Goal: Information Seeking & Learning: Learn about a topic

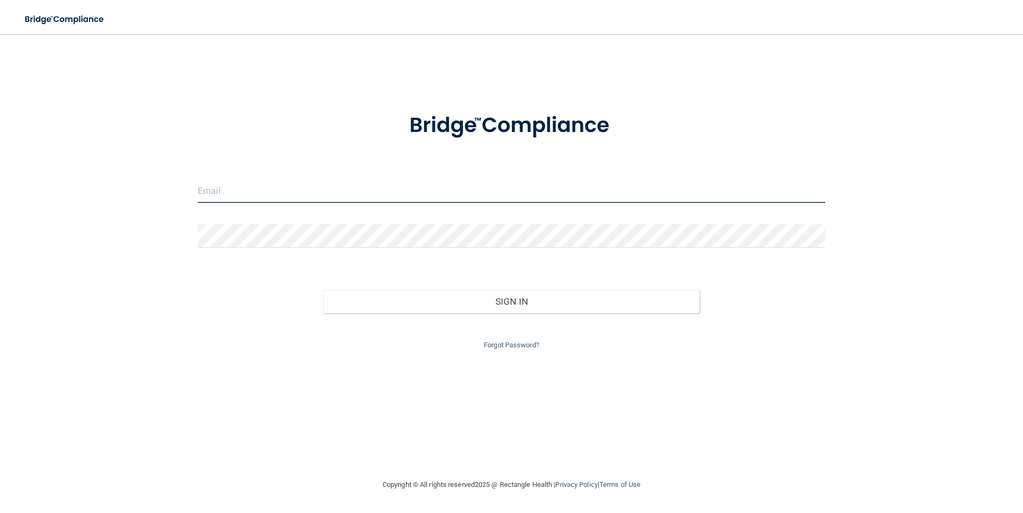
click at [364, 188] on input "email" at bounding box center [512, 191] width 628 height 24
type input "[EMAIL_ADDRESS][DOMAIN_NAME]"
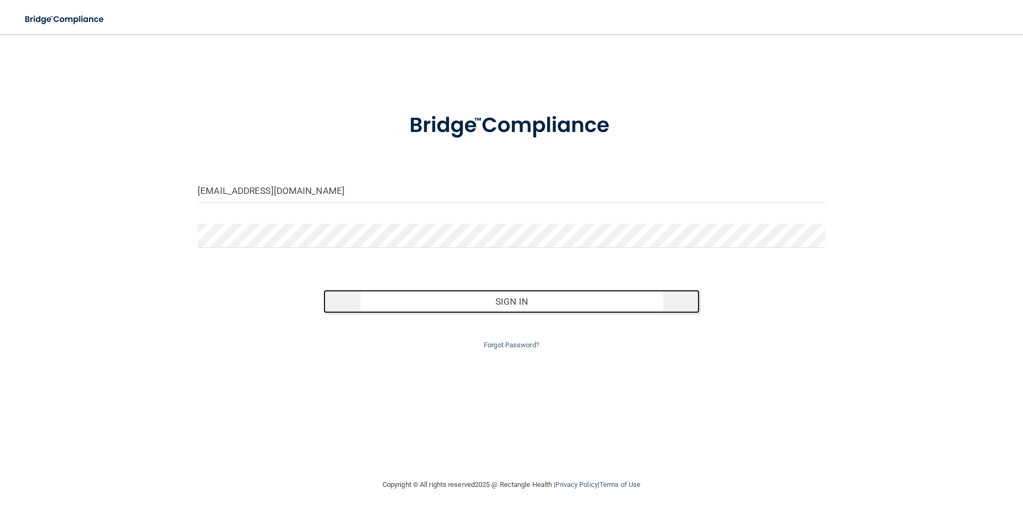
click at [402, 307] on button "Sign In" at bounding box center [511, 301] width 377 height 23
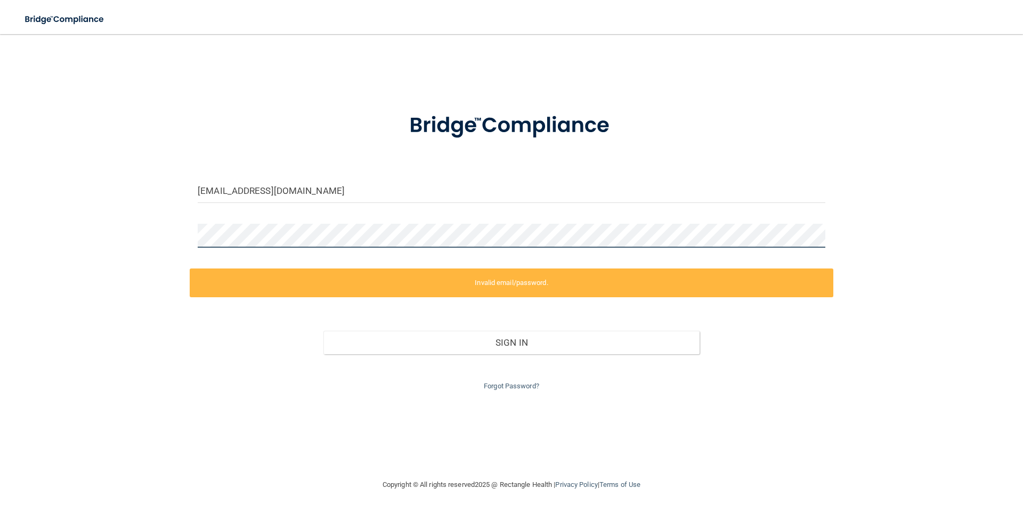
click at [144, 287] on div "ashleyaldina213@gmail.com Invalid email/password. You don't have permission to …" at bounding box center [511, 256] width 980 height 423
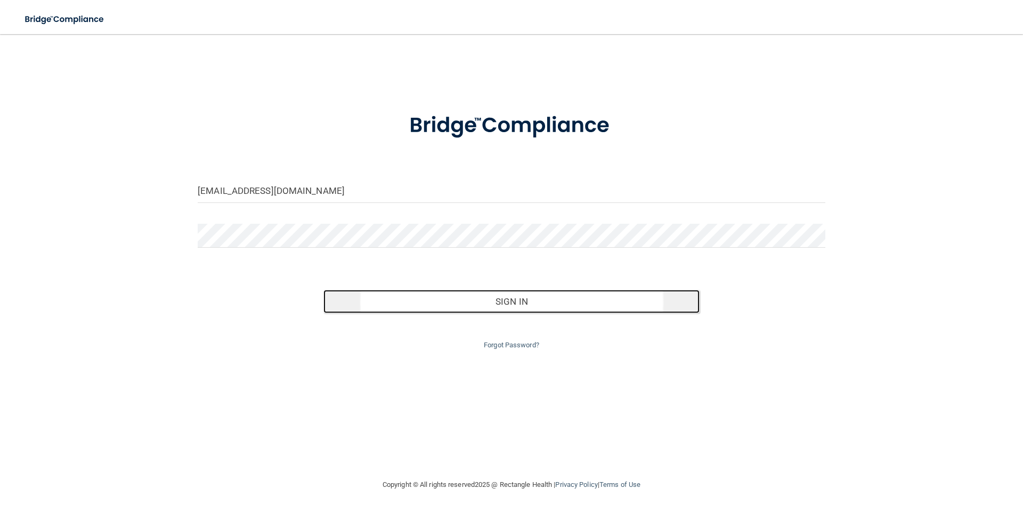
click at [441, 303] on button "Sign In" at bounding box center [511, 301] width 377 height 23
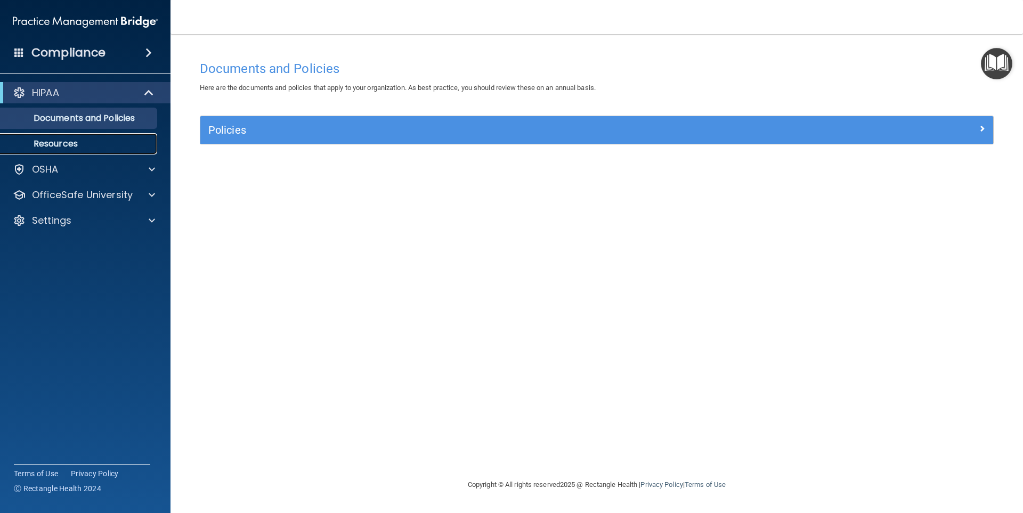
click at [70, 142] on p "Resources" at bounding box center [79, 144] width 145 height 11
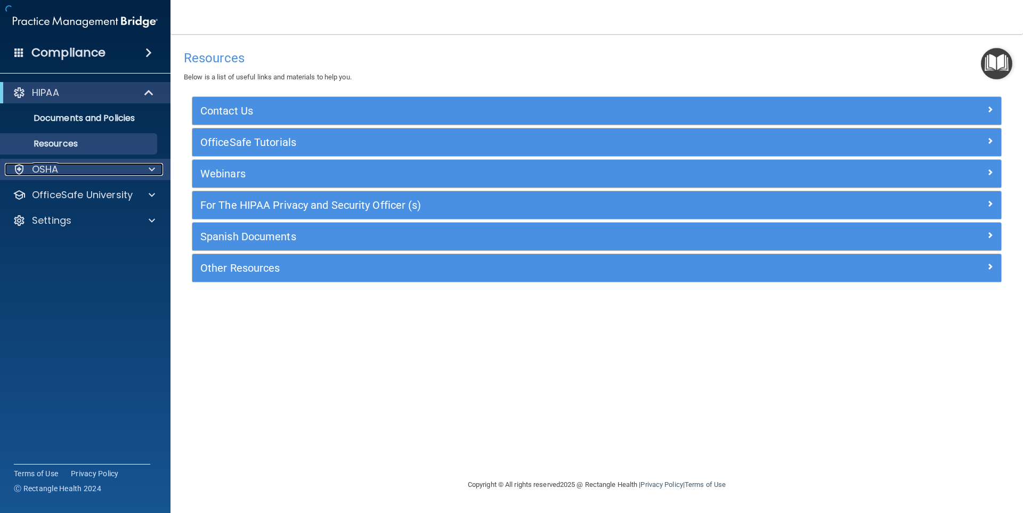
click at [59, 168] on div "OSHA" at bounding box center [71, 169] width 132 height 13
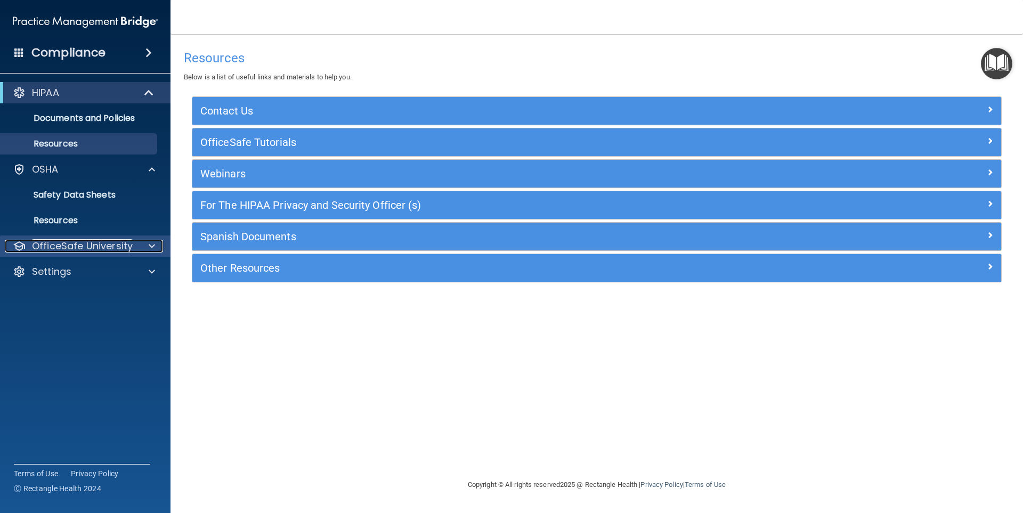
click at [67, 245] on p "OfficeSafe University" at bounding box center [82, 246] width 101 height 13
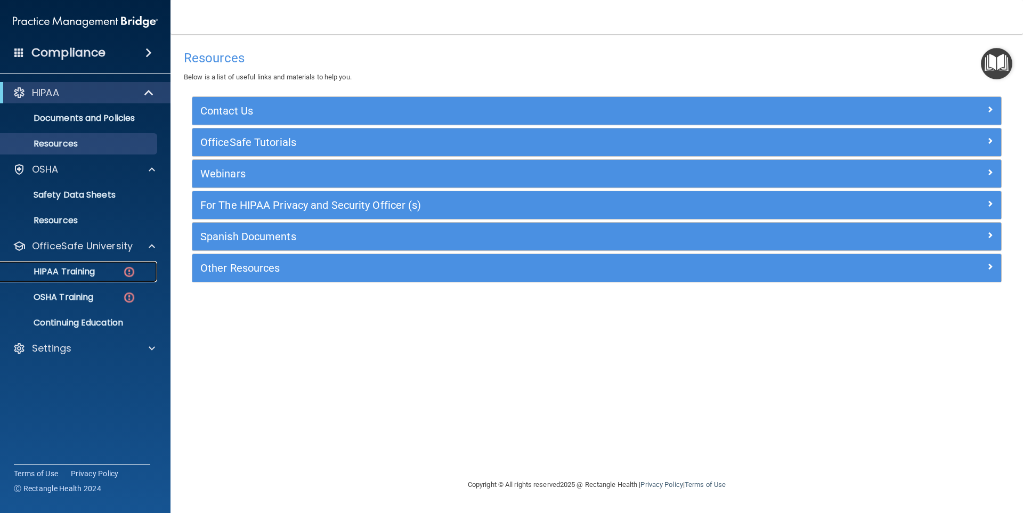
click at [103, 271] on div "HIPAA Training" at bounding box center [79, 271] width 145 height 11
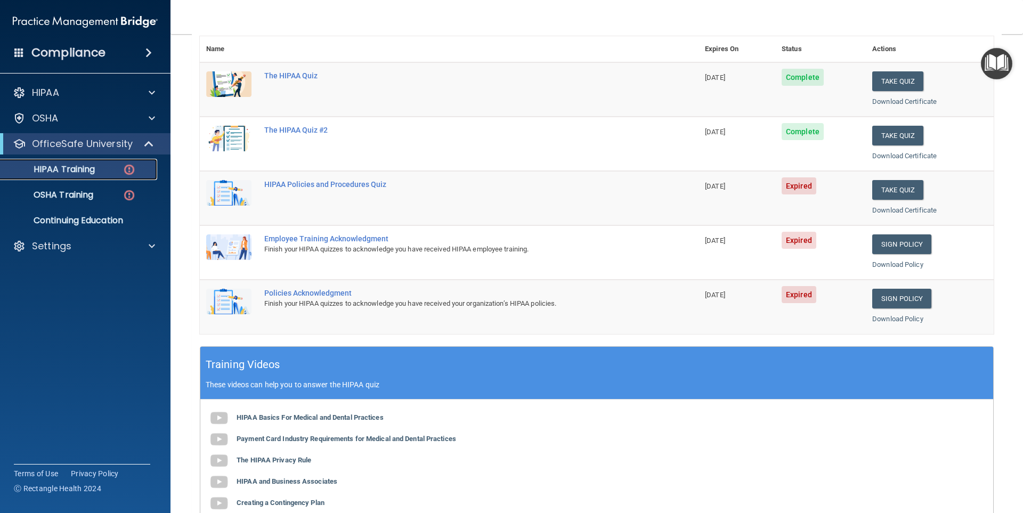
scroll to position [107, 0]
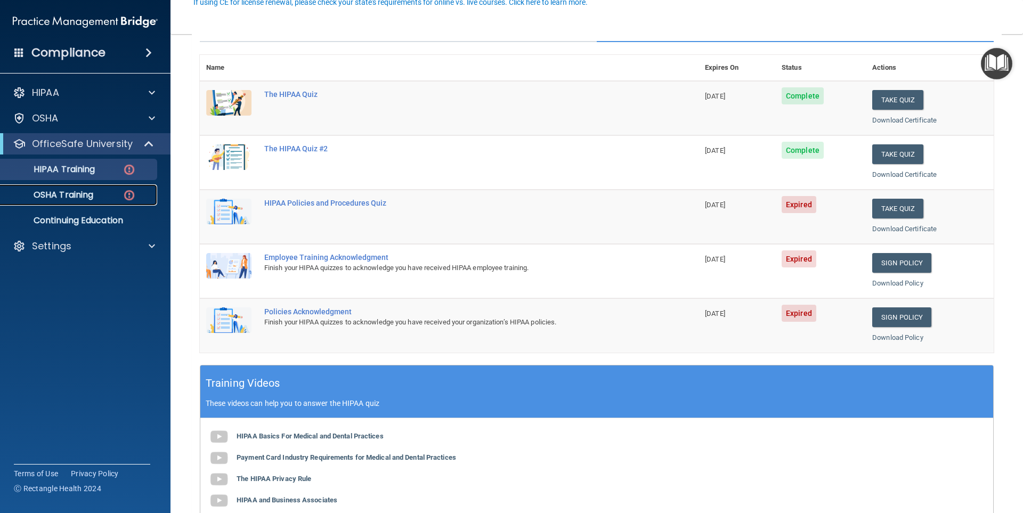
click at [93, 195] on p "OSHA Training" at bounding box center [50, 195] width 86 height 11
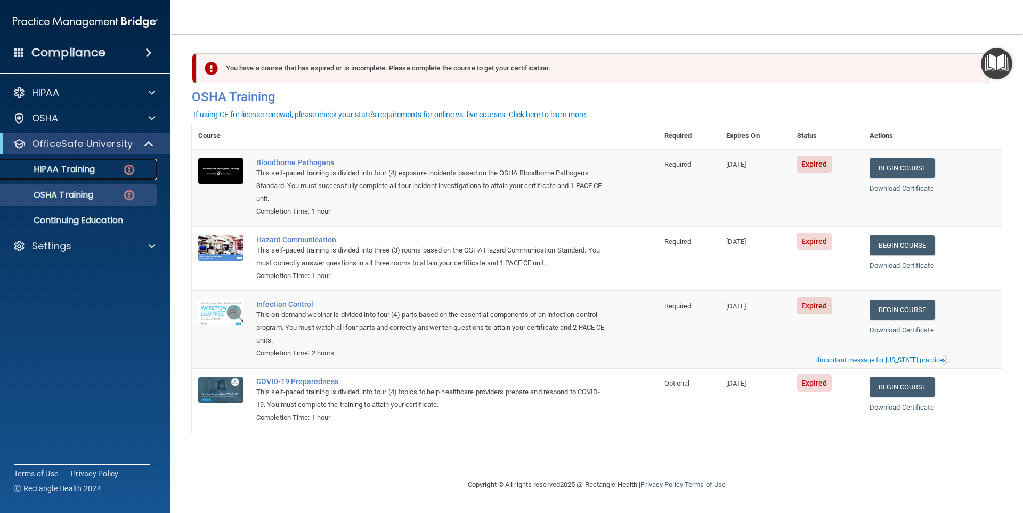
click at [140, 174] on div "HIPAA Training" at bounding box center [79, 169] width 145 height 11
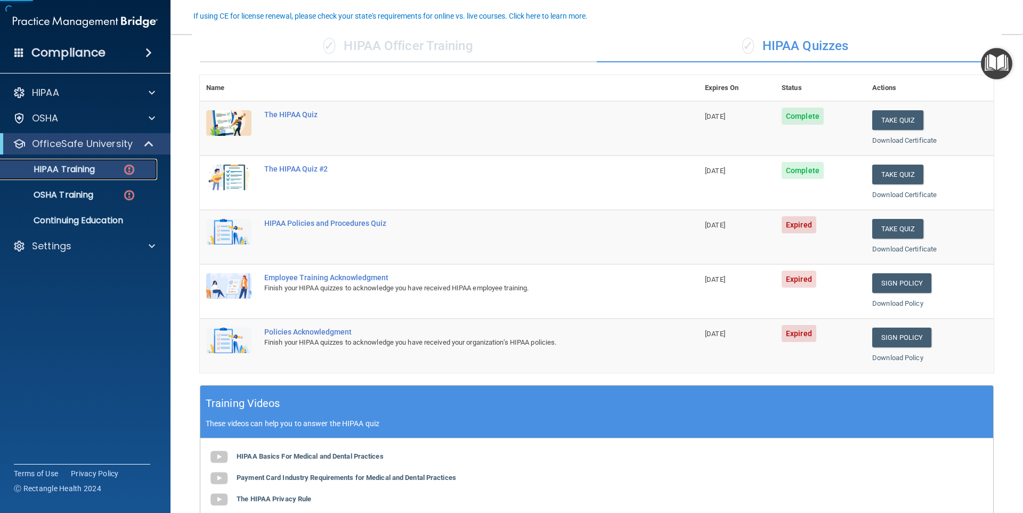
scroll to position [107, 0]
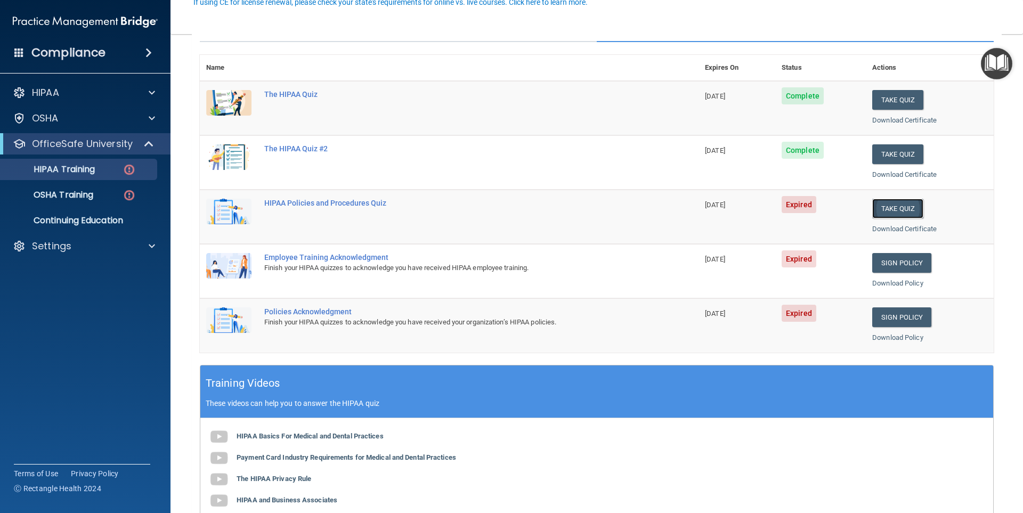
click at [878, 212] on button "Take Quiz" at bounding box center [897, 209] width 51 height 20
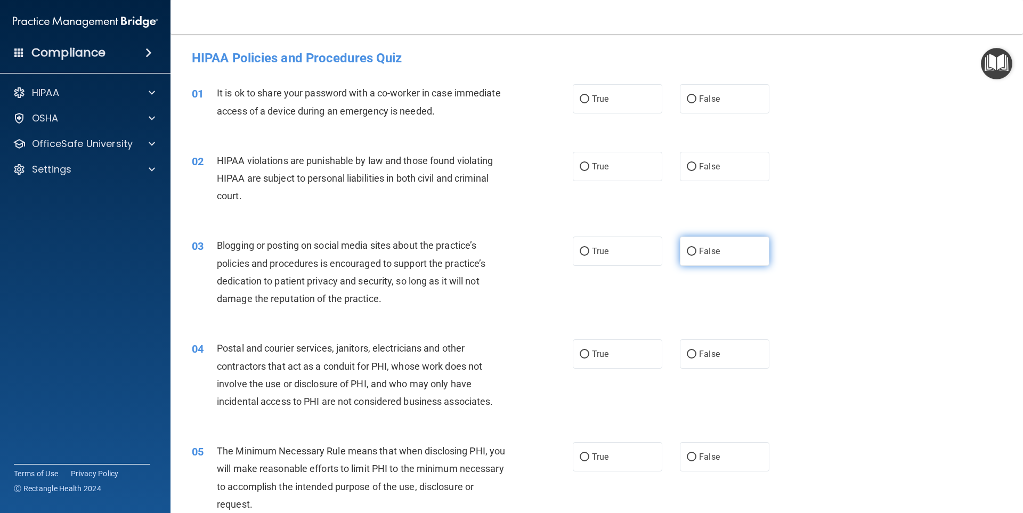
click at [713, 251] on span "False" at bounding box center [709, 251] width 21 height 10
click at [696, 251] on input "False" at bounding box center [692, 252] width 10 height 8
radio input "true"
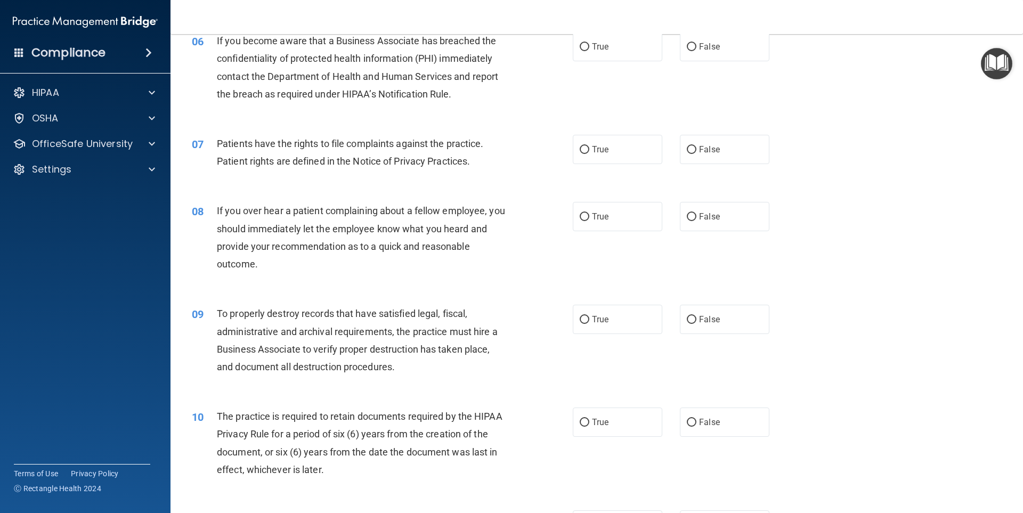
scroll to position [533, 0]
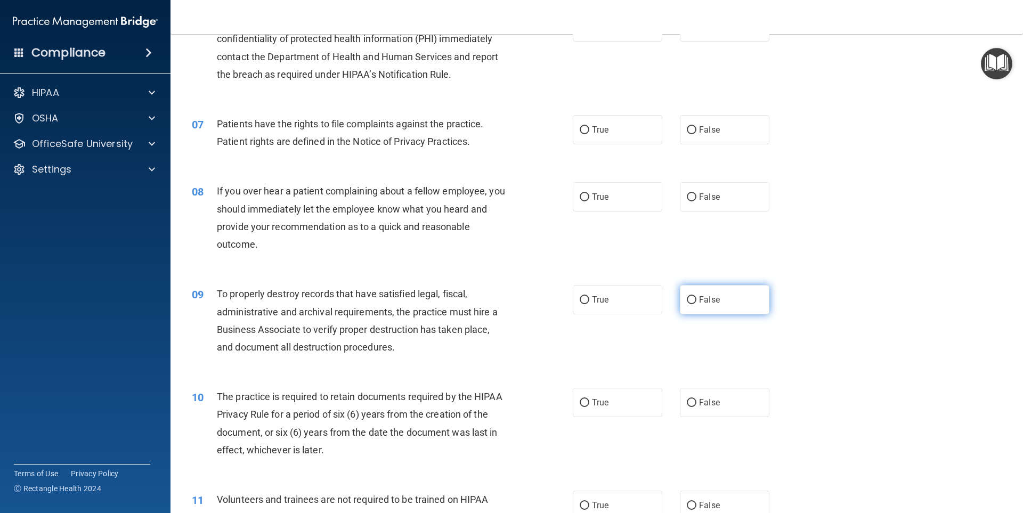
click at [713, 297] on span "False" at bounding box center [709, 300] width 21 height 10
click at [696, 297] on input "False" at bounding box center [692, 300] width 10 height 8
radio input "true"
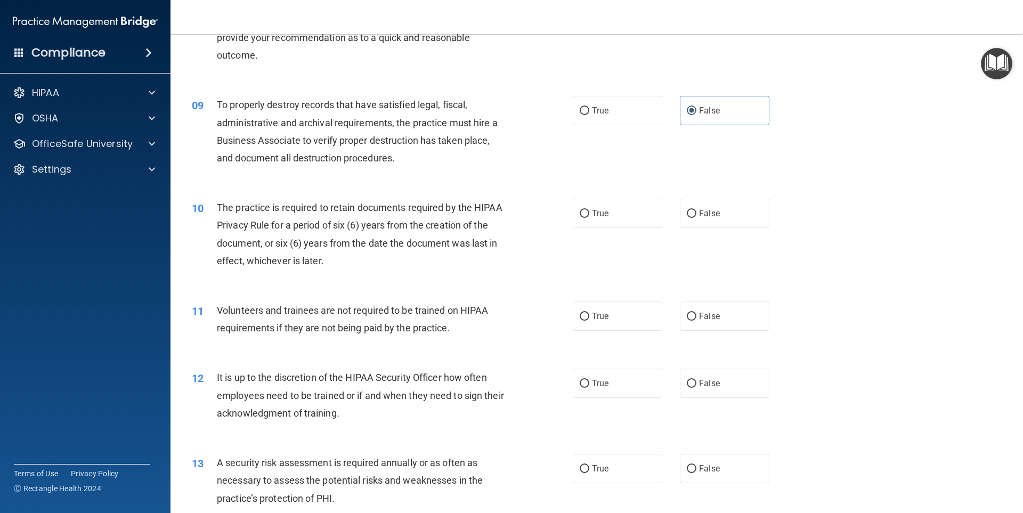
scroll to position [799, 0]
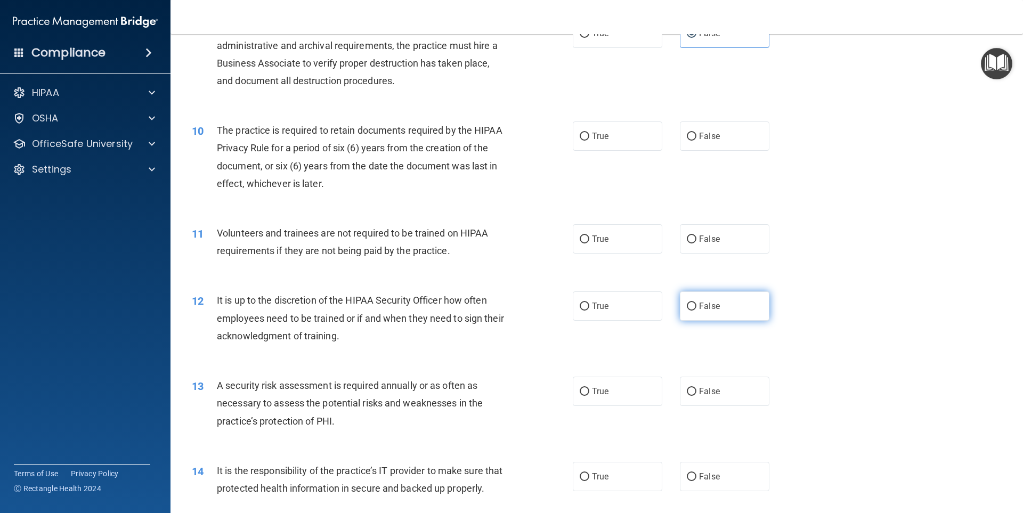
click at [720, 298] on label "False" at bounding box center [725, 305] width 90 height 29
click at [696, 303] on input "False" at bounding box center [692, 307] width 10 height 8
radio input "true"
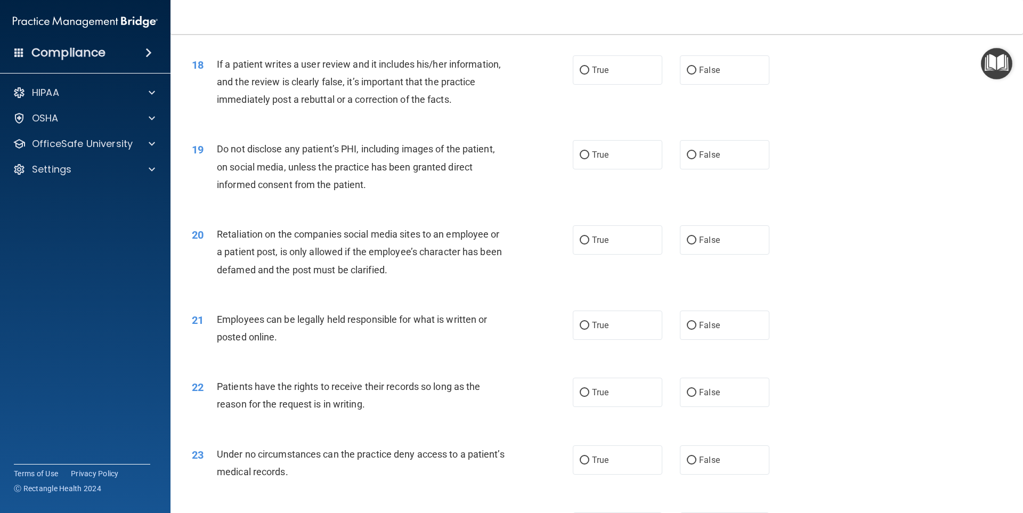
scroll to position [1545, 0]
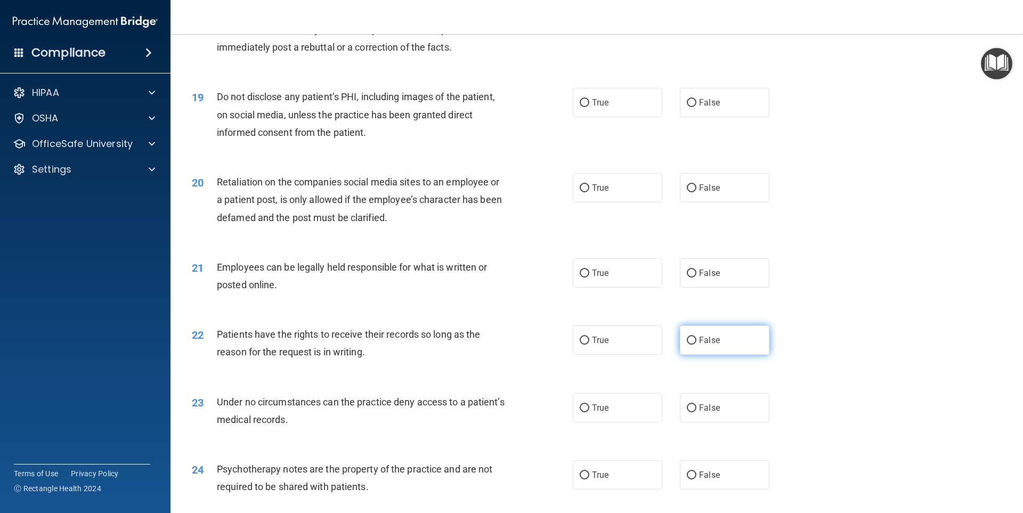
click at [680, 355] on label "False" at bounding box center [725, 340] width 90 height 29
click at [687, 345] on input "False" at bounding box center [692, 341] width 10 height 8
radio input "true"
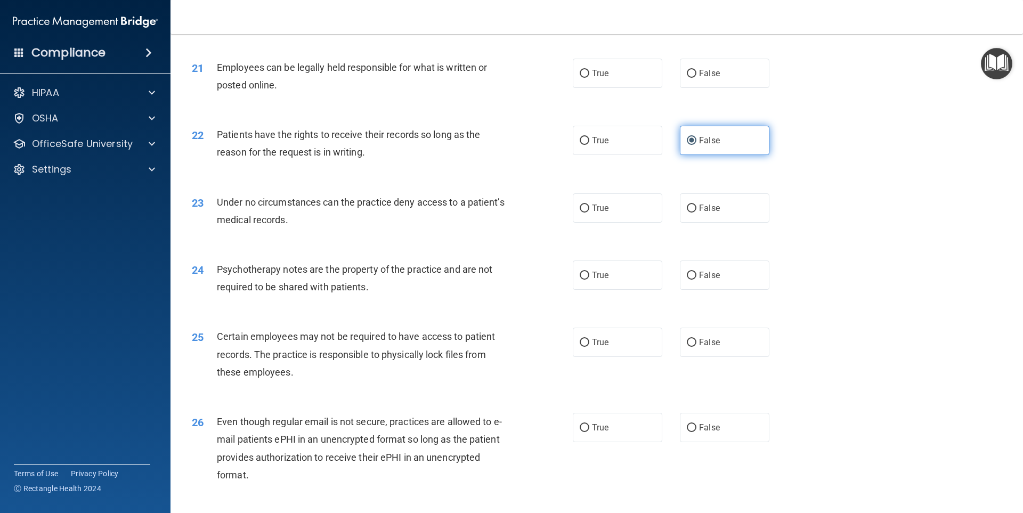
scroll to position [1758, 0]
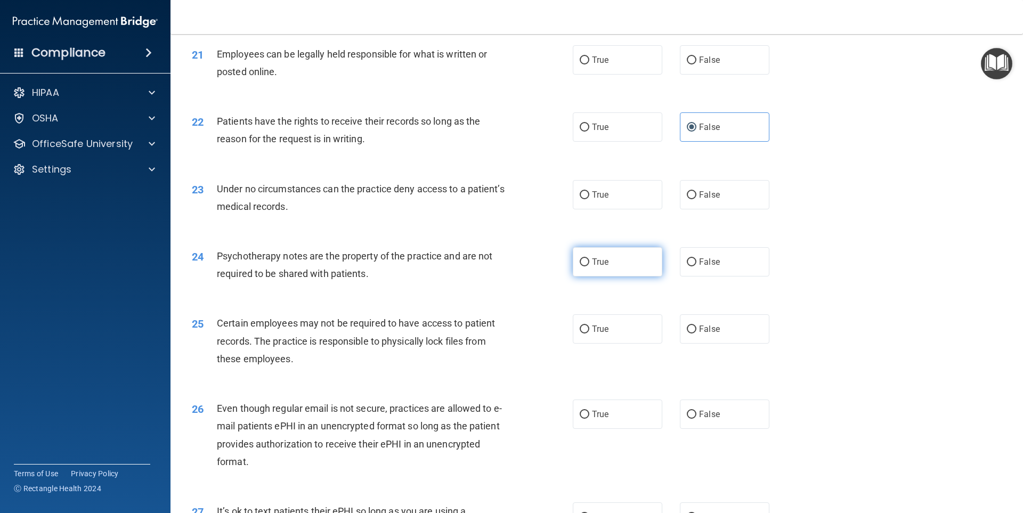
click at [603, 267] on span "True" at bounding box center [600, 262] width 17 height 10
click at [589, 266] on input "True" at bounding box center [585, 262] width 10 height 8
radio input "true"
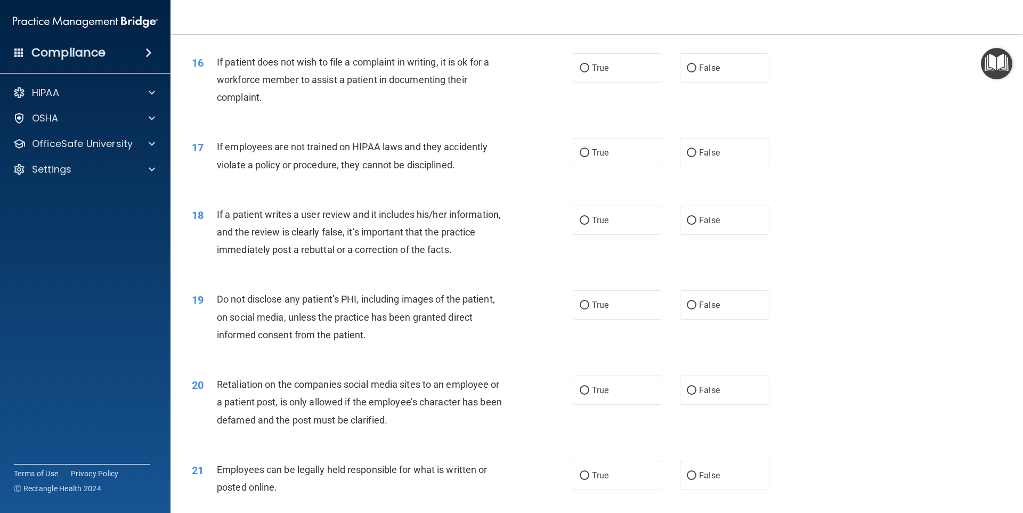
scroll to position [1226, 0]
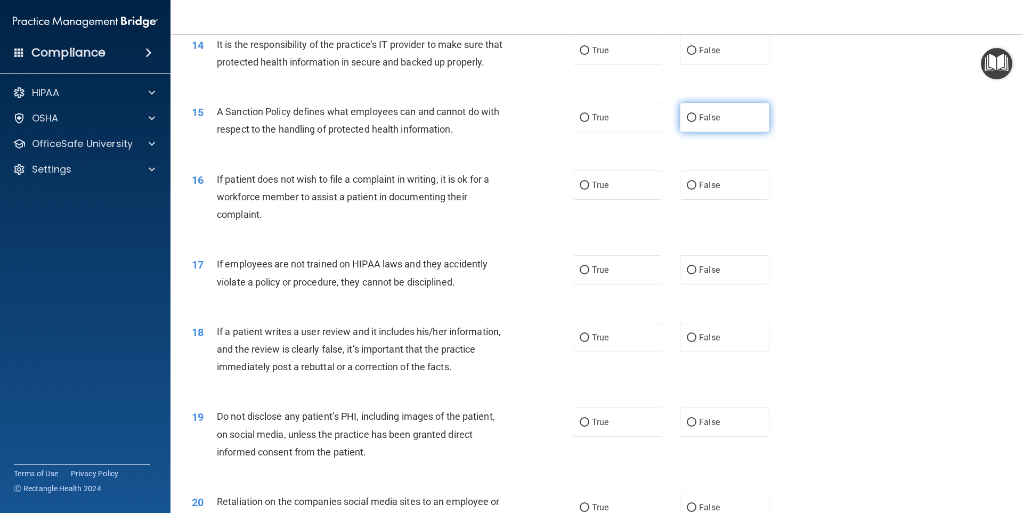
click at [688, 132] on label "False" at bounding box center [725, 117] width 90 height 29
click at [688, 122] on input "False" at bounding box center [692, 118] width 10 height 8
radio input "true"
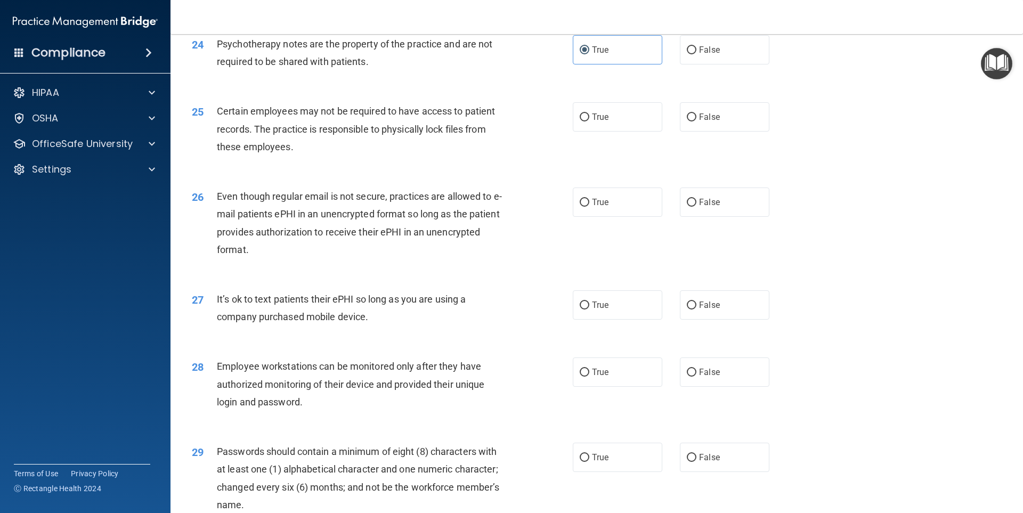
scroll to position [1972, 0]
click at [690, 309] on input "False" at bounding box center [692, 305] width 10 height 8
radio input "true"
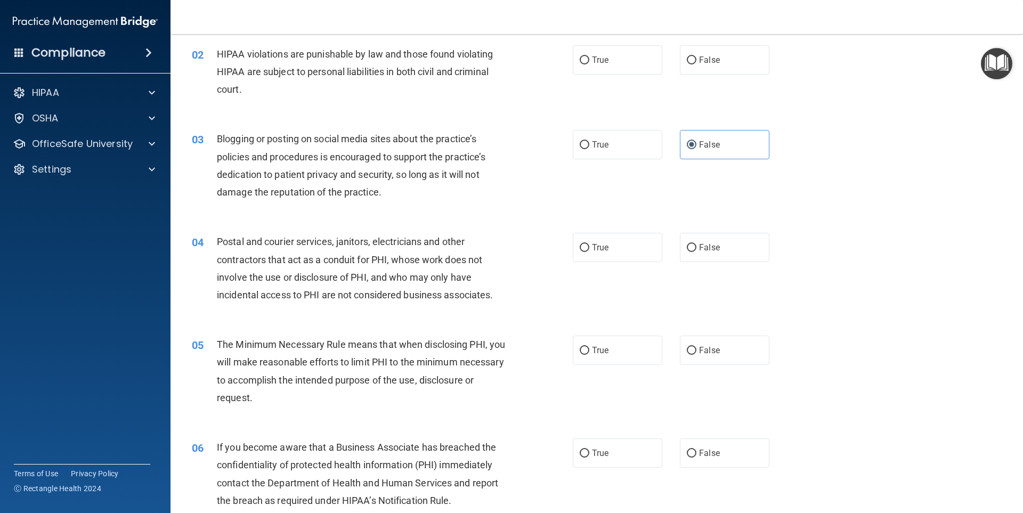
scroll to position [0, 0]
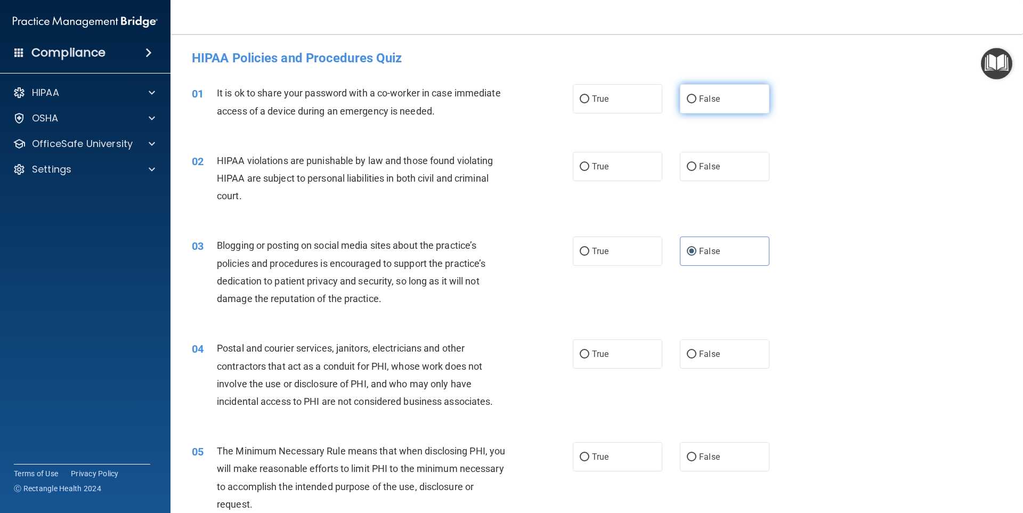
click at [720, 99] on label "False" at bounding box center [725, 98] width 90 height 29
click at [696, 99] on input "False" at bounding box center [692, 99] width 10 height 8
radio input "true"
click at [621, 166] on label "True" at bounding box center [618, 166] width 90 height 29
click at [589, 166] on input "True" at bounding box center [585, 167] width 10 height 8
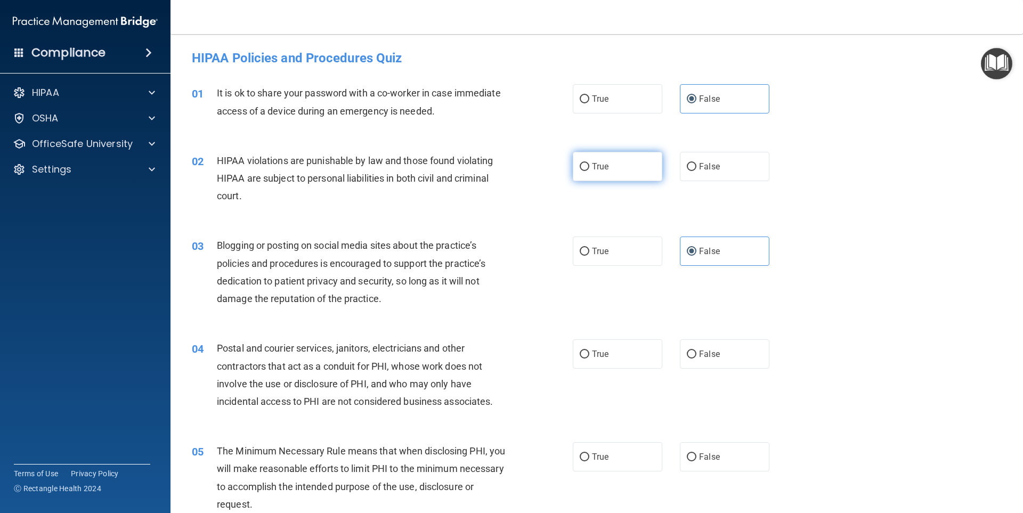
radio input "true"
click at [598, 358] on span "True" at bounding box center [600, 354] width 17 height 10
click at [589, 358] on input "True" at bounding box center [585, 355] width 10 height 8
radio input "true"
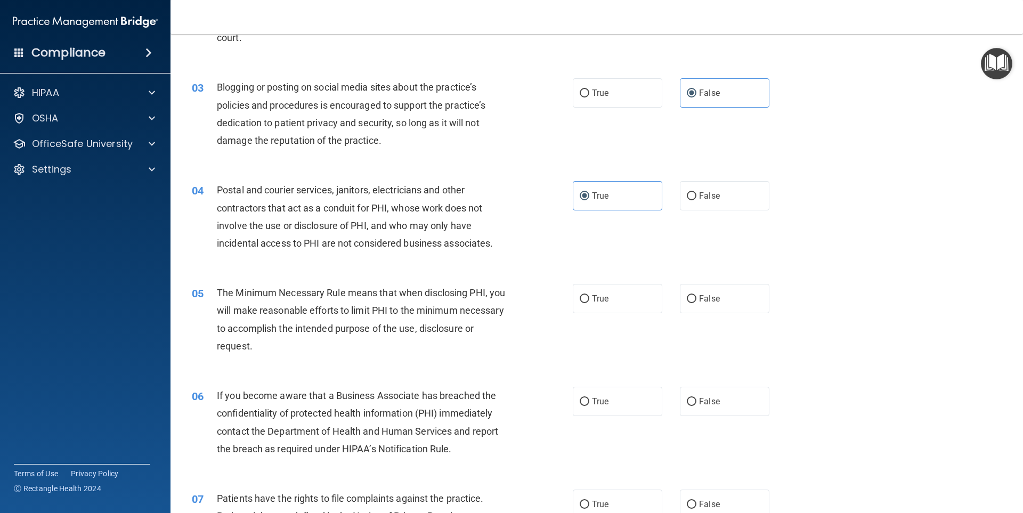
scroll to position [160, 0]
click at [611, 304] on label "True" at bounding box center [618, 296] width 90 height 29
click at [589, 302] on input "True" at bounding box center [585, 298] width 10 height 8
radio input "true"
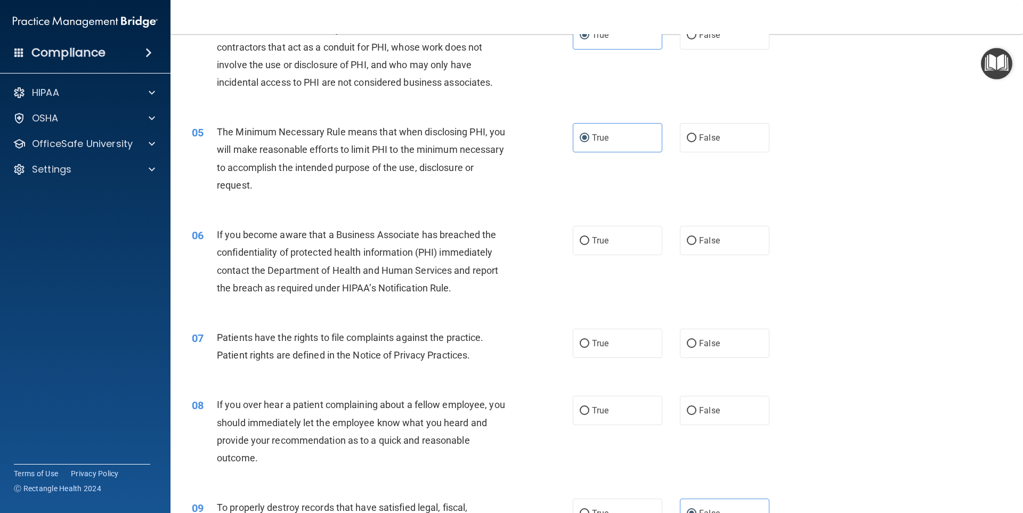
scroll to position [320, 0]
click at [621, 244] on label "True" at bounding box center [618, 239] width 90 height 29
click at [589, 244] on input "True" at bounding box center [585, 241] width 10 height 8
radio input "true"
click at [708, 340] on span "False" at bounding box center [709, 343] width 21 height 10
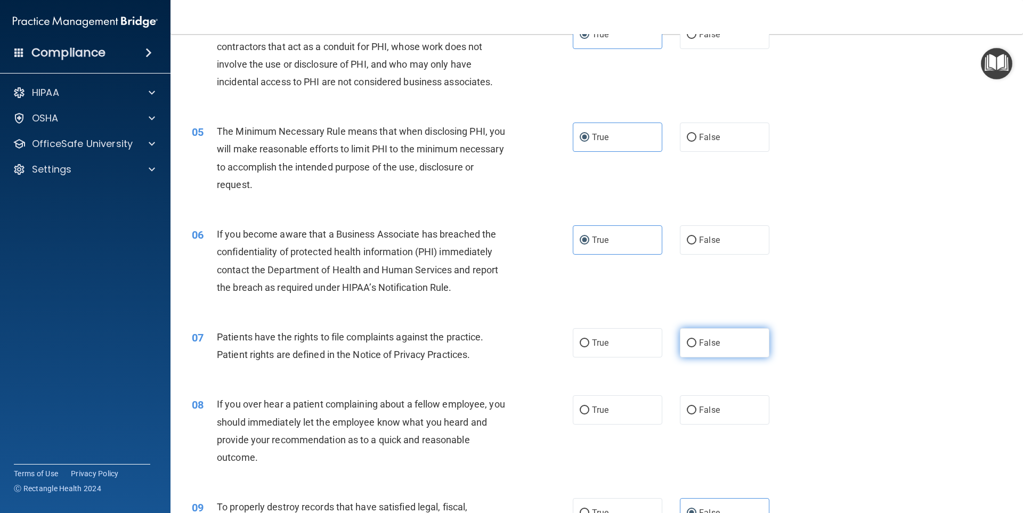
click at [696, 340] on input "False" at bounding box center [692, 343] width 10 height 8
radio input "true"
click at [717, 408] on label "False" at bounding box center [725, 409] width 90 height 29
click at [696, 408] on input "False" at bounding box center [692, 411] width 10 height 8
radio input "true"
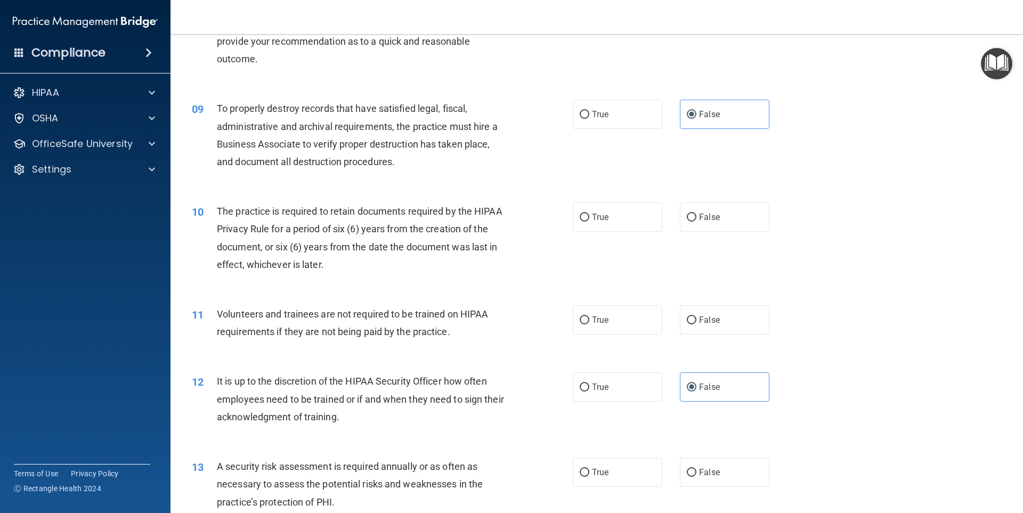
scroll to position [746, 0]
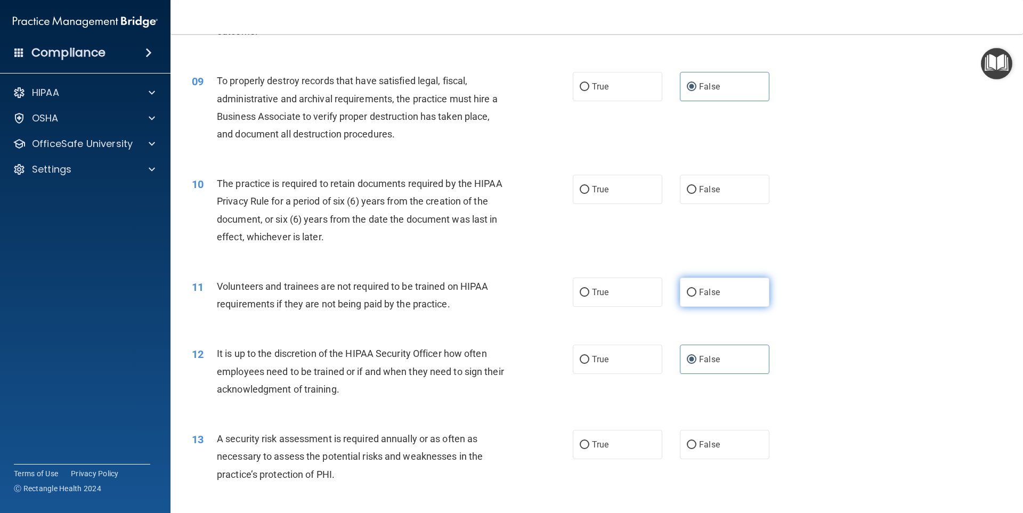
click at [734, 297] on label "False" at bounding box center [725, 292] width 90 height 29
click at [696, 297] on input "False" at bounding box center [692, 293] width 10 height 8
radio input "true"
click at [636, 199] on label "True" at bounding box center [618, 189] width 90 height 29
click at [589, 194] on input "True" at bounding box center [585, 190] width 10 height 8
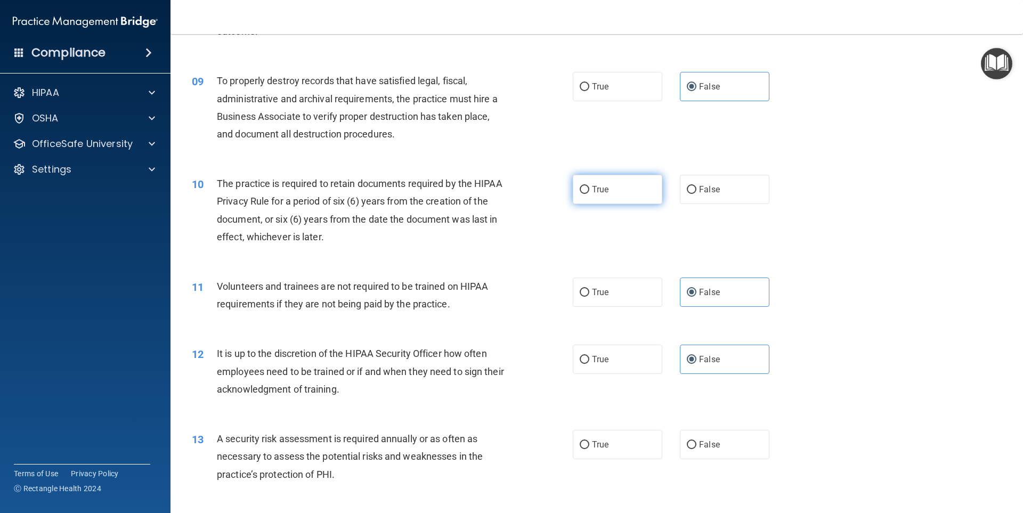
radio input "true"
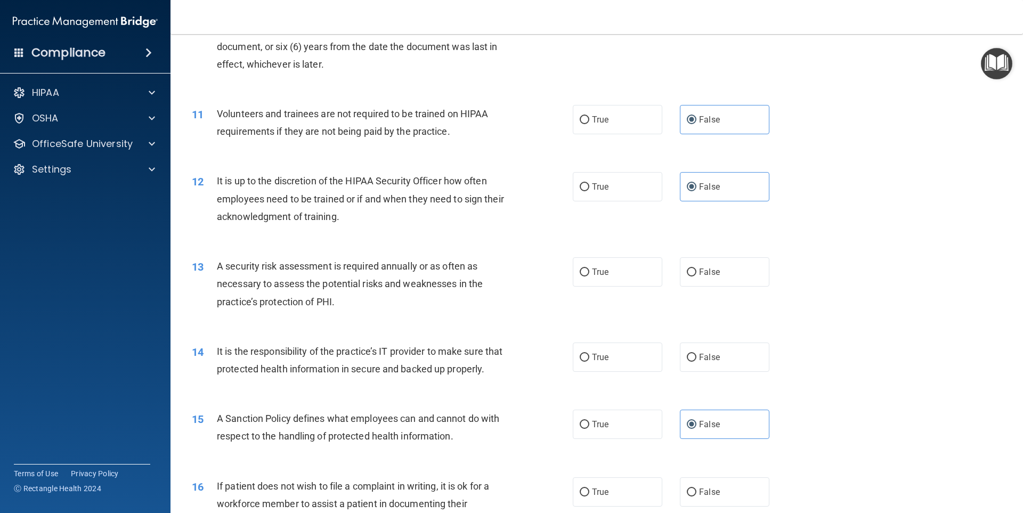
scroll to position [959, 0]
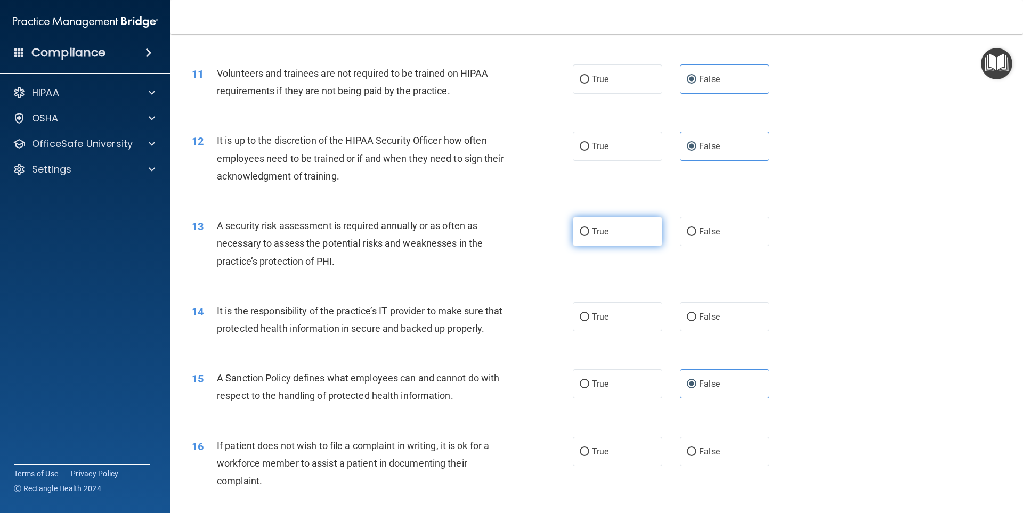
click at [615, 235] on label "True" at bounding box center [618, 231] width 90 height 29
click at [589, 235] on input "True" at bounding box center [585, 232] width 10 height 8
radio input "true"
click at [692, 323] on label "False" at bounding box center [725, 316] width 90 height 29
click at [692, 321] on input "False" at bounding box center [692, 317] width 10 height 8
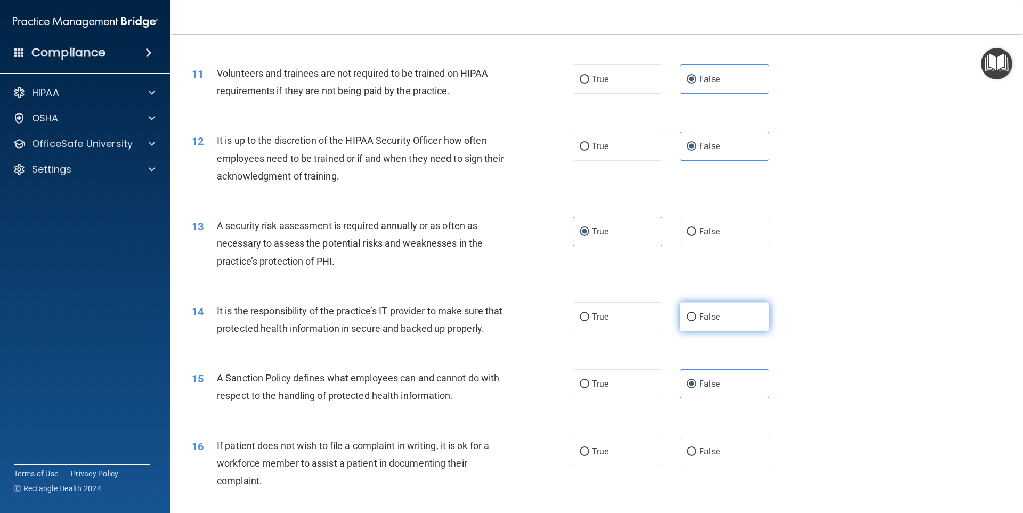
radio input "true"
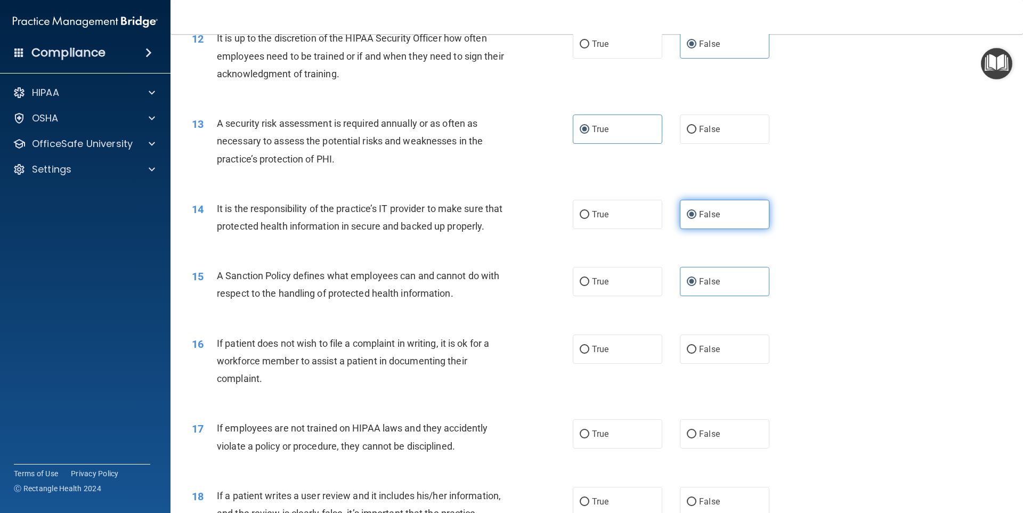
scroll to position [1119, 0]
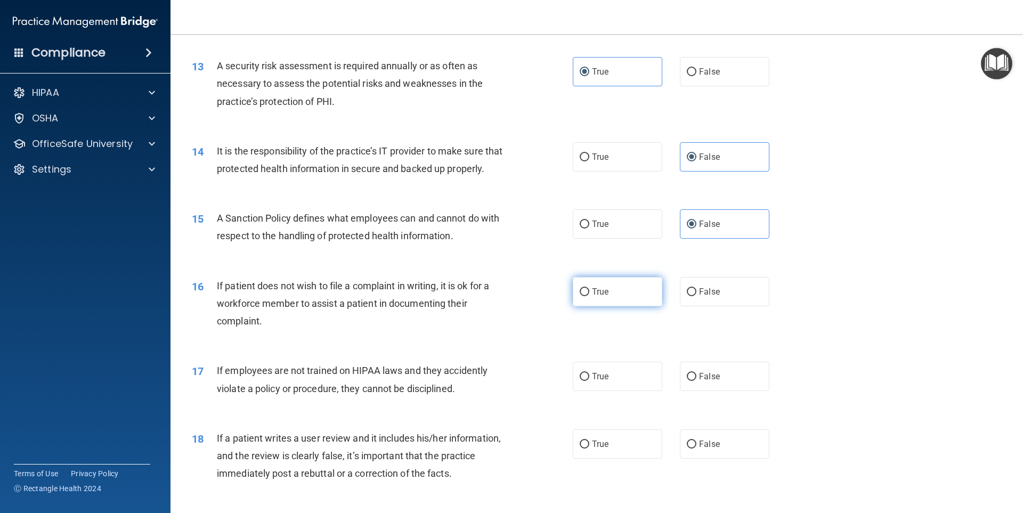
click at [614, 306] on label "True" at bounding box center [618, 291] width 90 height 29
click at [589, 296] on input "True" at bounding box center [585, 292] width 10 height 8
radio input "true"
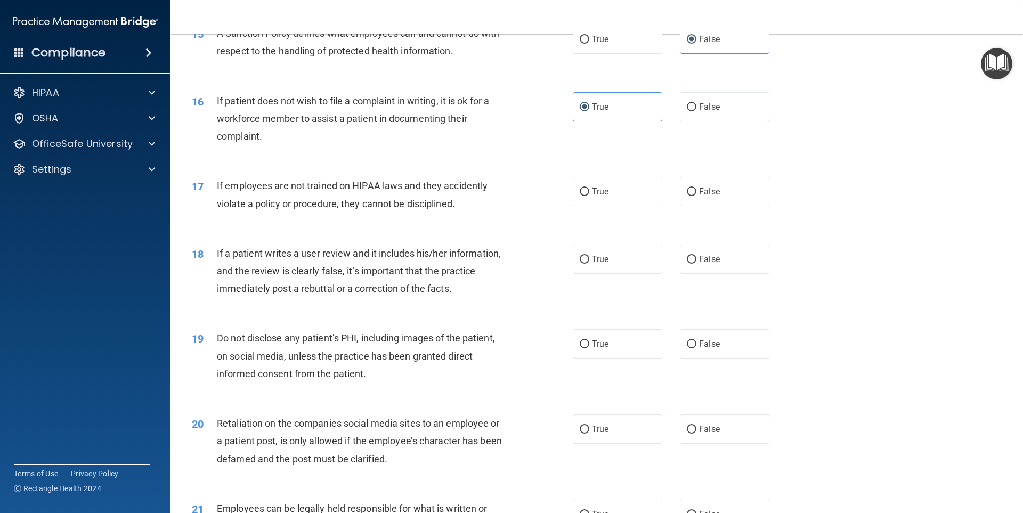
scroll to position [1332, 0]
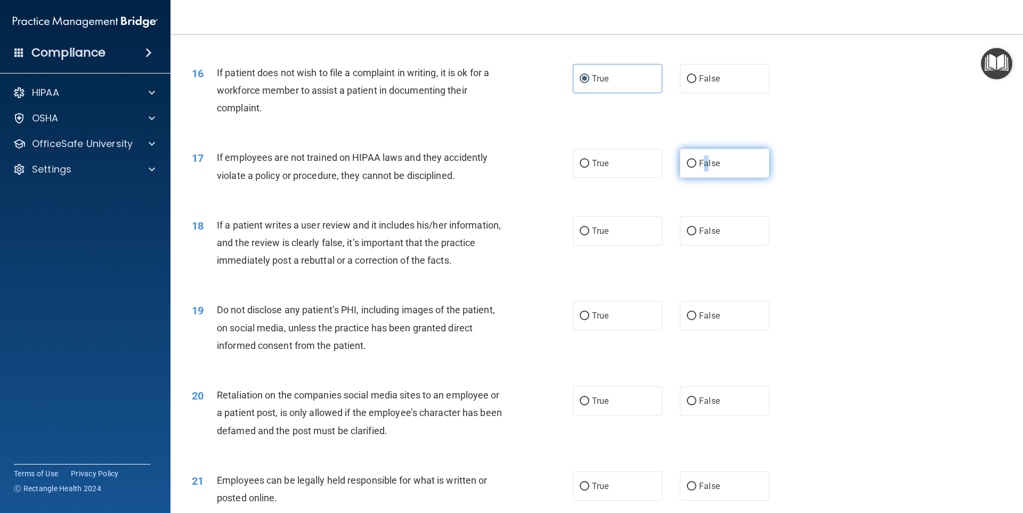
click at [701, 178] on label "False" at bounding box center [725, 163] width 90 height 29
click at [717, 177] on label "False" at bounding box center [725, 163] width 90 height 29
click at [696, 168] on input "False" at bounding box center [692, 164] width 10 height 8
radio input "true"
click at [699, 236] on span "False" at bounding box center [709, 231] width 21 height 10
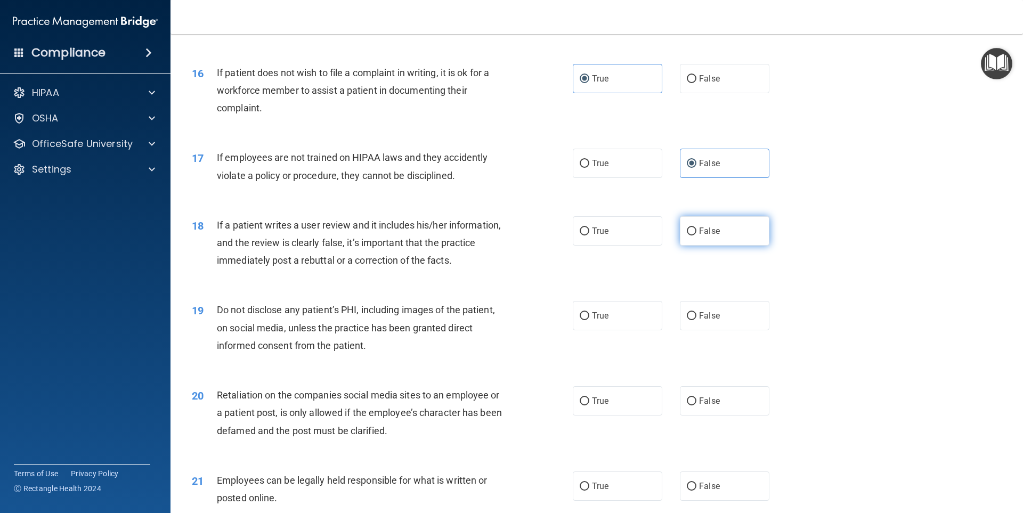
click at [694, 236] on input "False" at bounding box center [692, 232] width 10 height 8
radio input "true"
click at [634, 330] on label "True" at bounding box center [618, 315] width 90 height 29
click at [589, 320] on input "True" at bounding box center [585, 316] width 10 height 8
radio input "true"
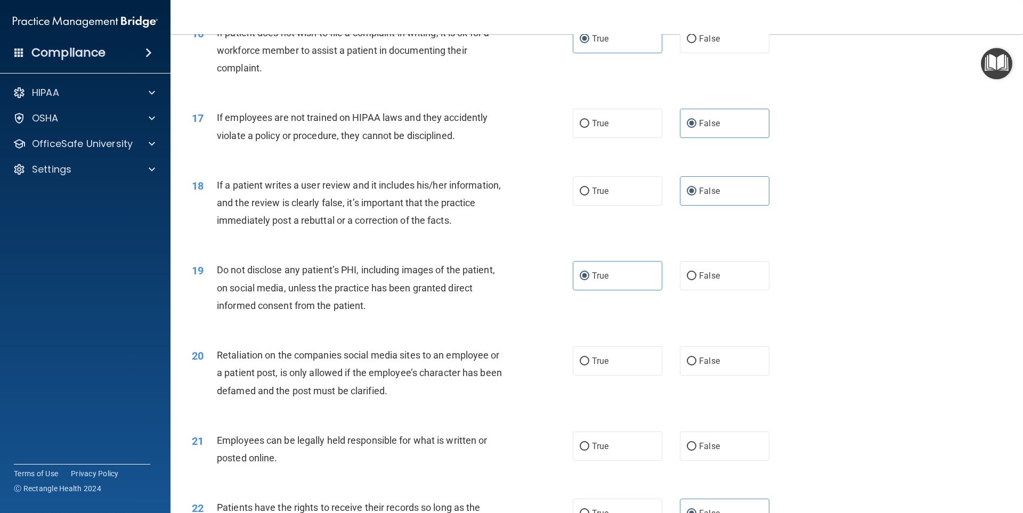
scroll to position [1439, 0]
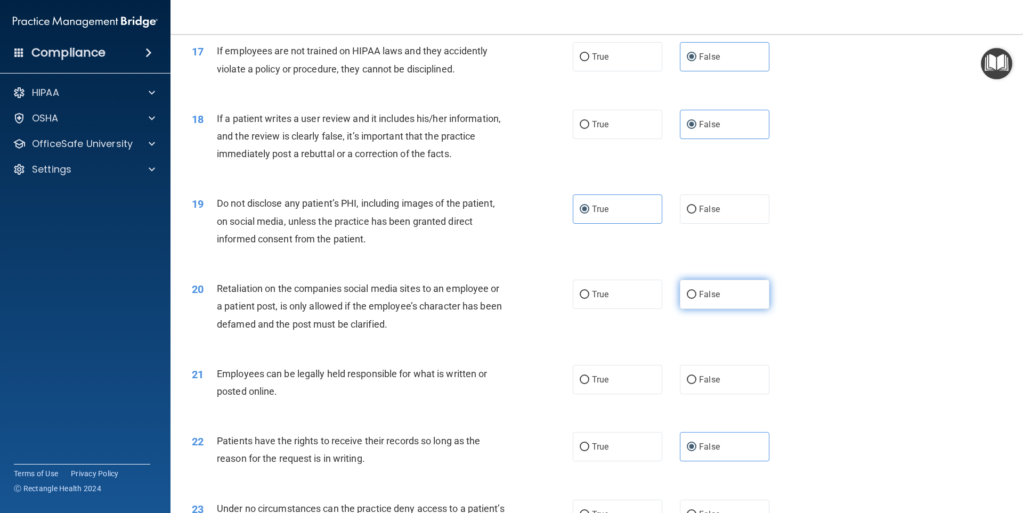
click at [699, 299] on span "False" at bounding box center [709, 294] width 21 height 10
click at [694, 299] on input "False" at bounding box center [692, 295] width 10 height 8
radio input "true"
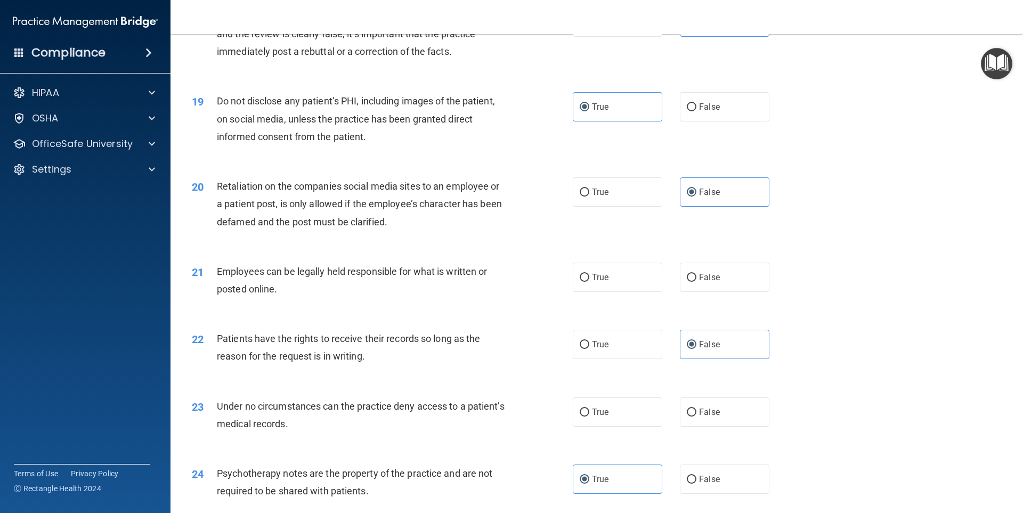
scroll to position [1545, 0]
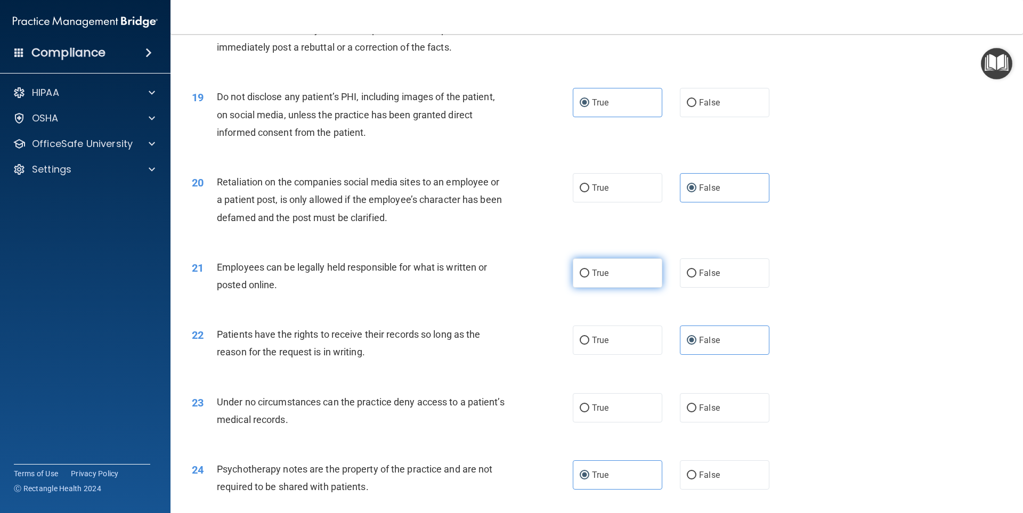
click at [632, 288] on label "True" at bounding box center [618, 272] width 90 height 29
click at [589, 278] on input "True" at bounding box center [585, 274] width 10 height 8
radio input "true"
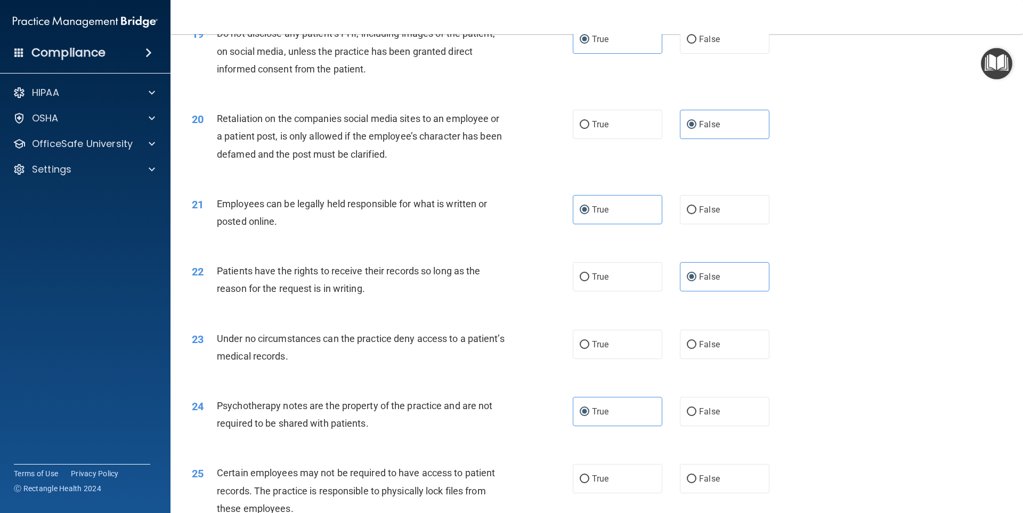
scroll to position [1652, 0]
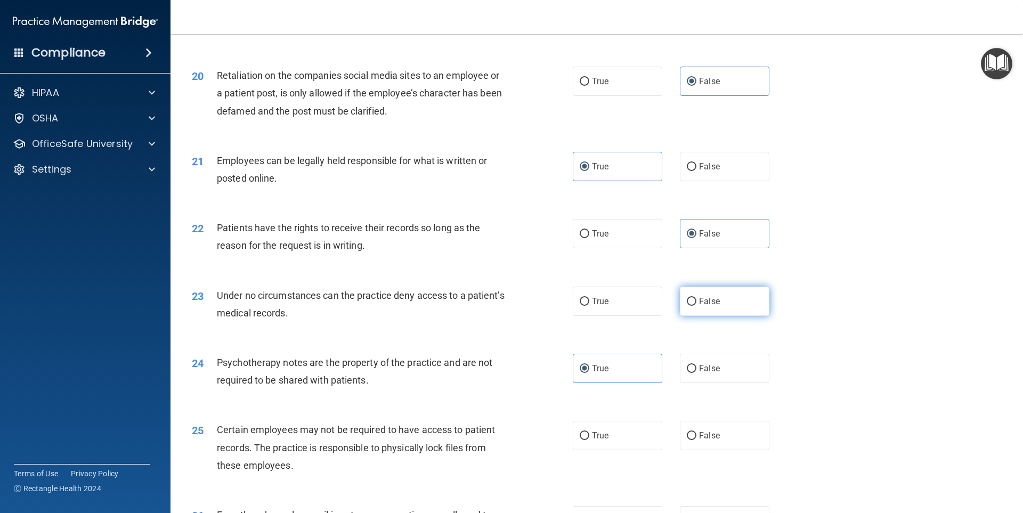
click at [699, 306] on span "False" at bounding box center [709, 301] width 21 height 10
click at [696, 306] on input "False" at bounding box center [692, 302] width 10 height 8
radio input "true"
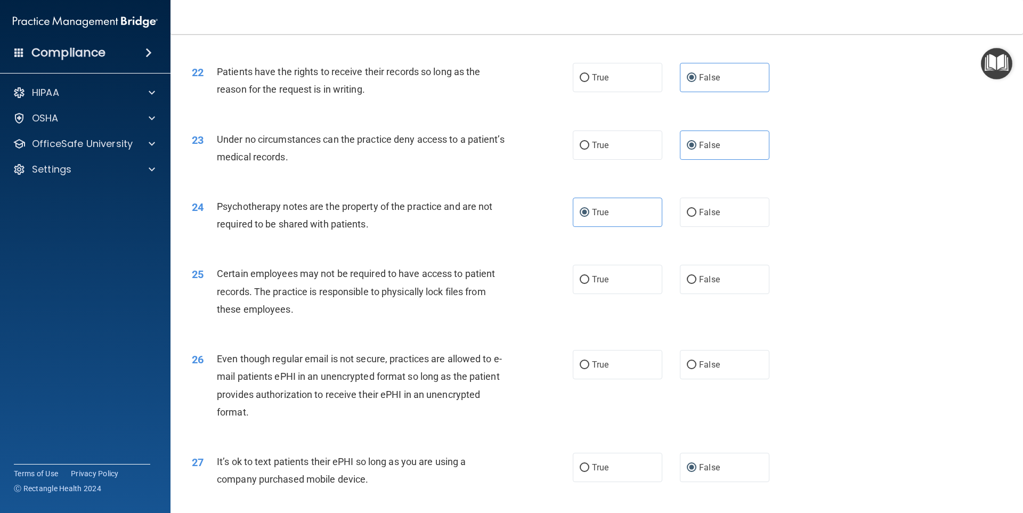
scroll to position [1812, 0]
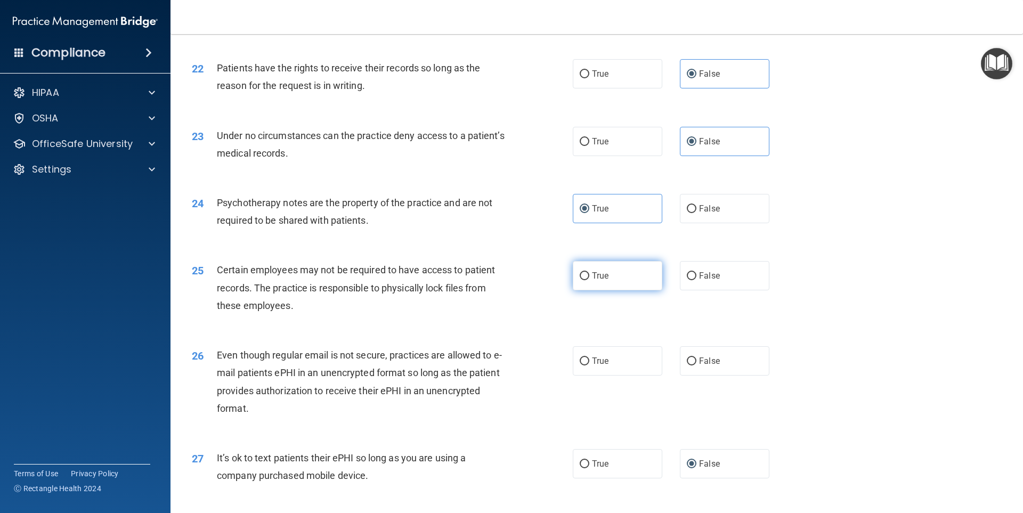
click at [618, 290] on label "True" at bounding box center [618, 275] width 90 height 29
click at [589, 280] on input "True" at bounding box center [585, 276] width 10 height 8
radio input "true"
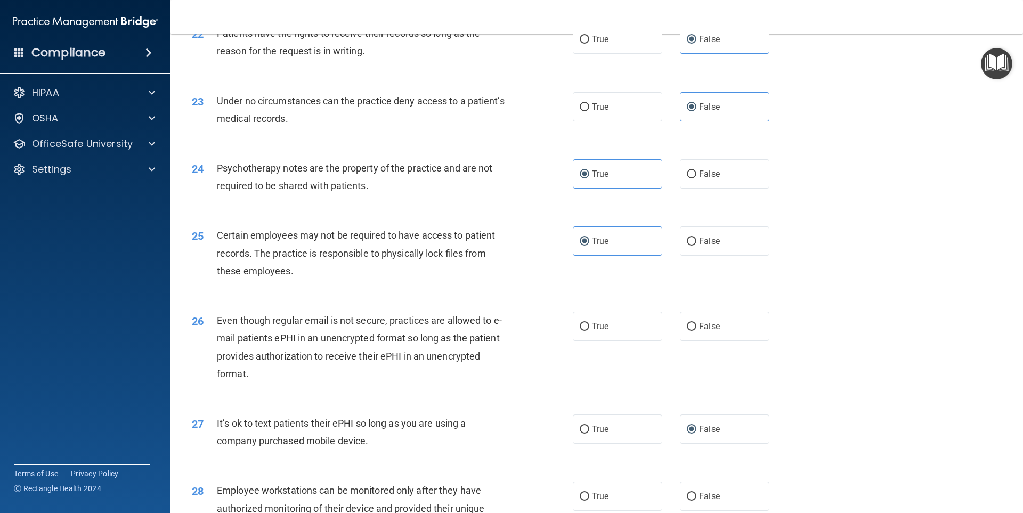
scroll to position [1865, 0]
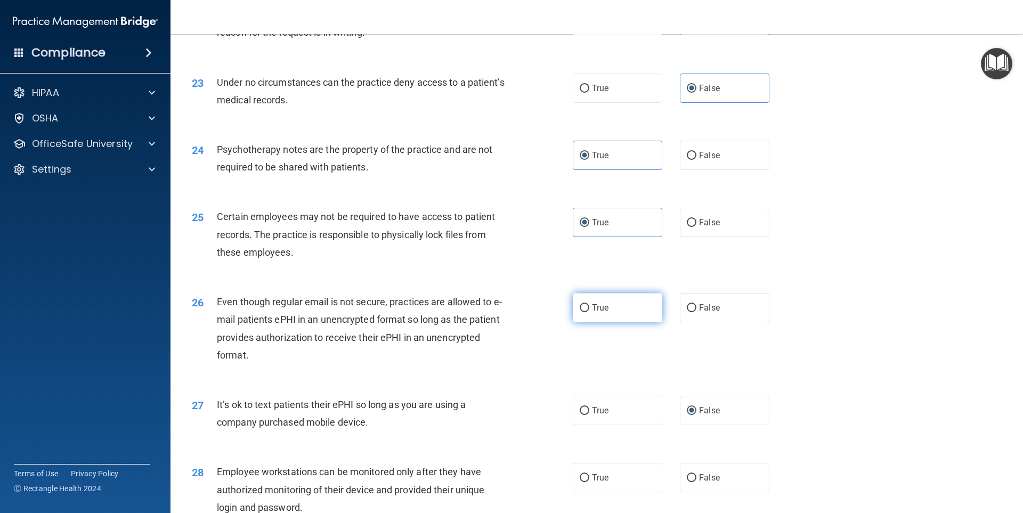
click at [619, 322] on label "True" at bounding box center [618, 307] width 90 height 29
click at [589, 312] on input "True" at bounding box center [585, 308] width 10 height 8
radio input "true"
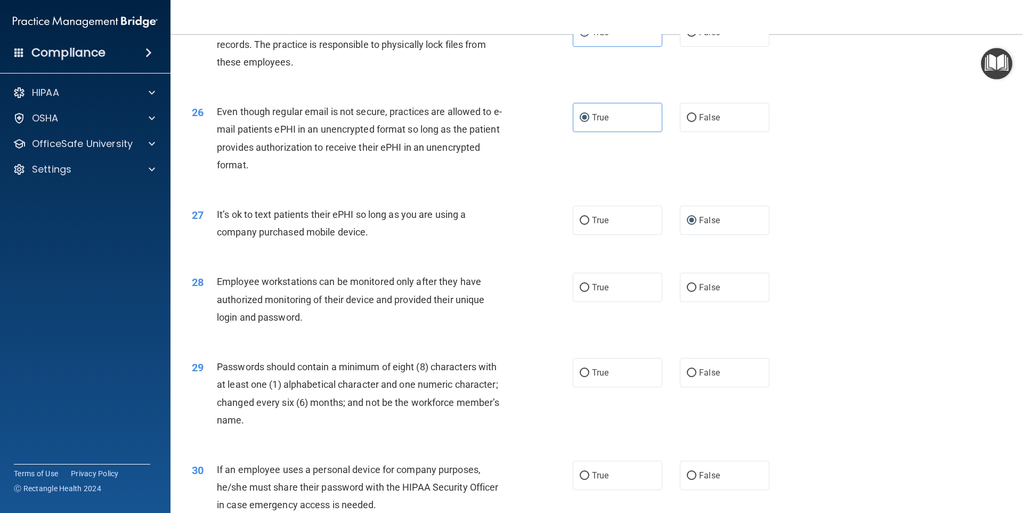
scroll to position [2131, 0]
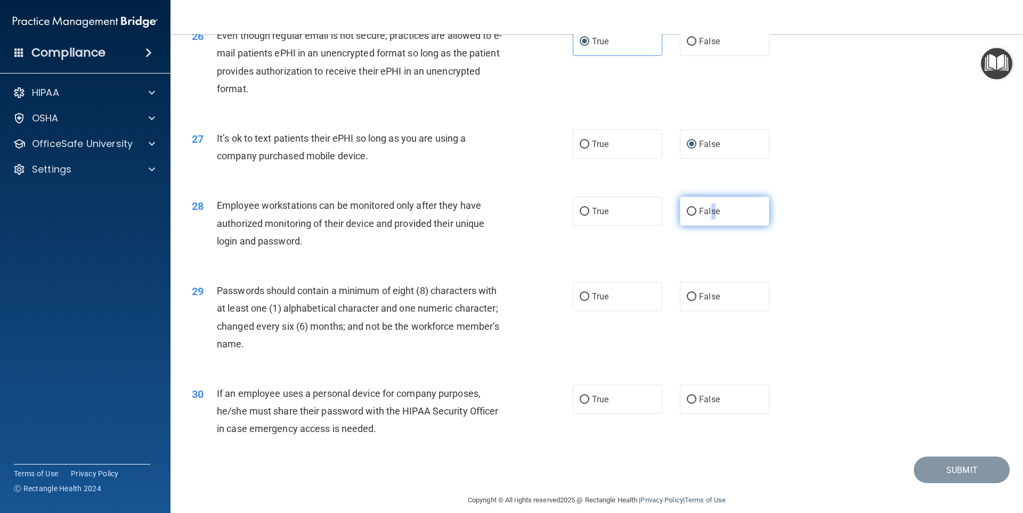
click at [708, 226] on label "False" at bounding box center [725, 211] width 90 height 29
click at [693, 226] on label "False" at bounding box center [725, 211] width 90 height 29
click at [693, 216] on input "False" at bounding box center [692, 212] width 10 height 8
radio input "true"
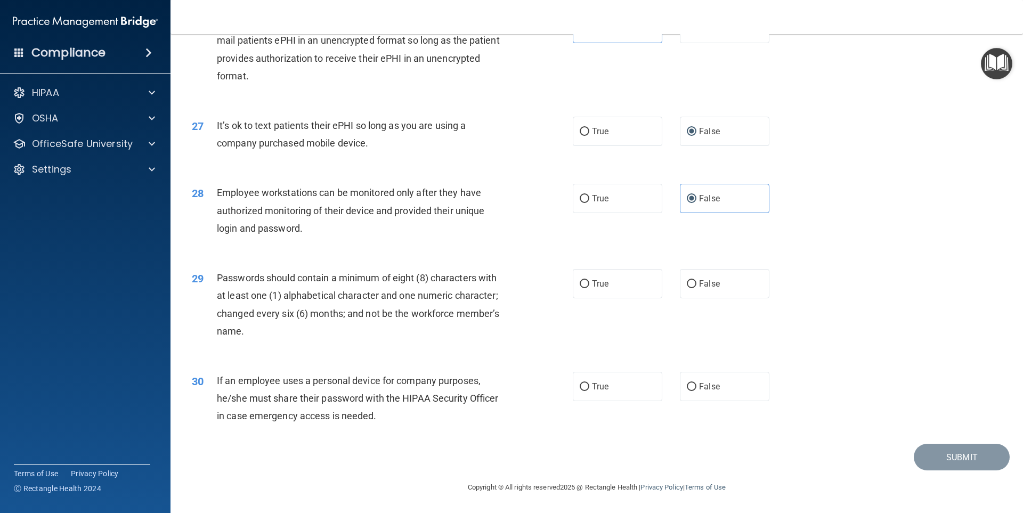
scroll to position [2162, 0]
click at [700, 386] on span "False" at bounding box center [709, 387] width 21 height 10
click at [696, 386] on input "False" at bounding box center [692, 387] width 10 height 8
radio input "true"
click at [609, 285] on label "True" at bounding box center [618, 283] width 90 height 29
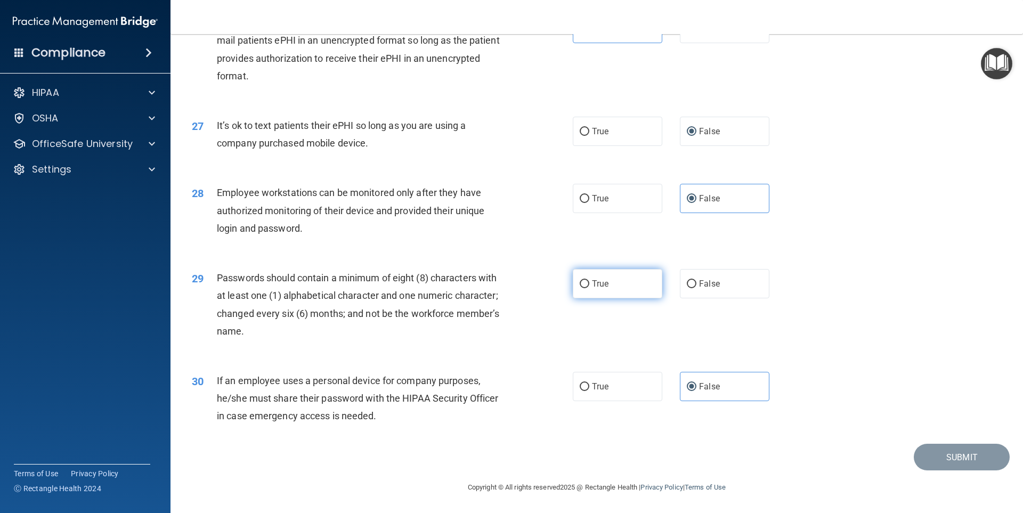
click at [589, 285] on input "True" at bounding box center [585, 284] width 10 height 8
radio input "true"
click at [928, 459] on button "Submit" at bounding box center [962, 457] width 96 height 27
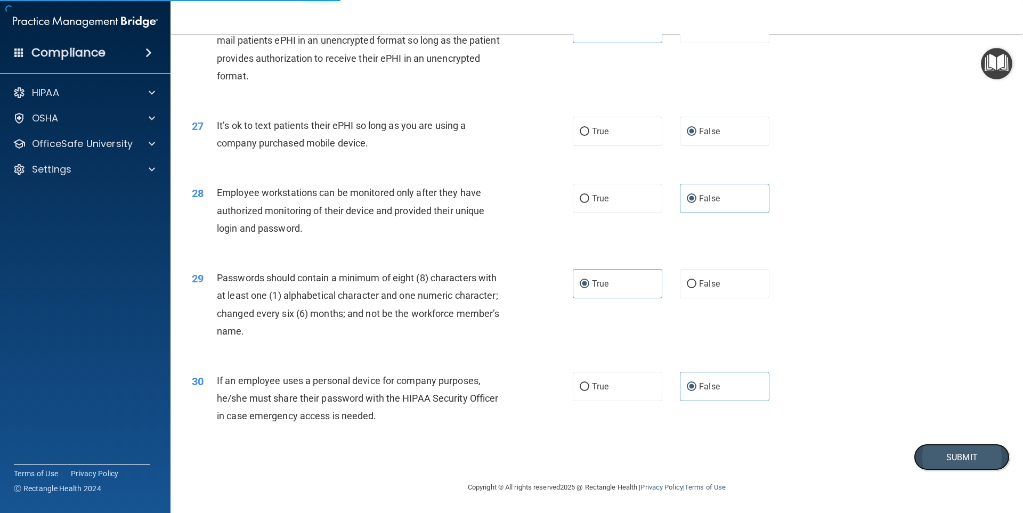
click at [947, 456] on button "Submit" at bounding box center [962, 457] width 96 height 27
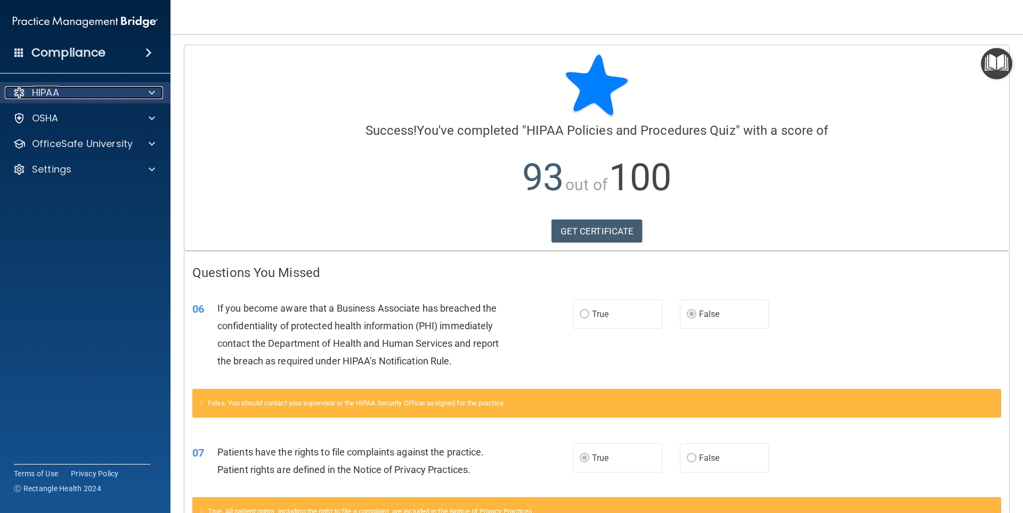
click at [154, 95] on span at bounding box center [152, 92] width 6 height 13
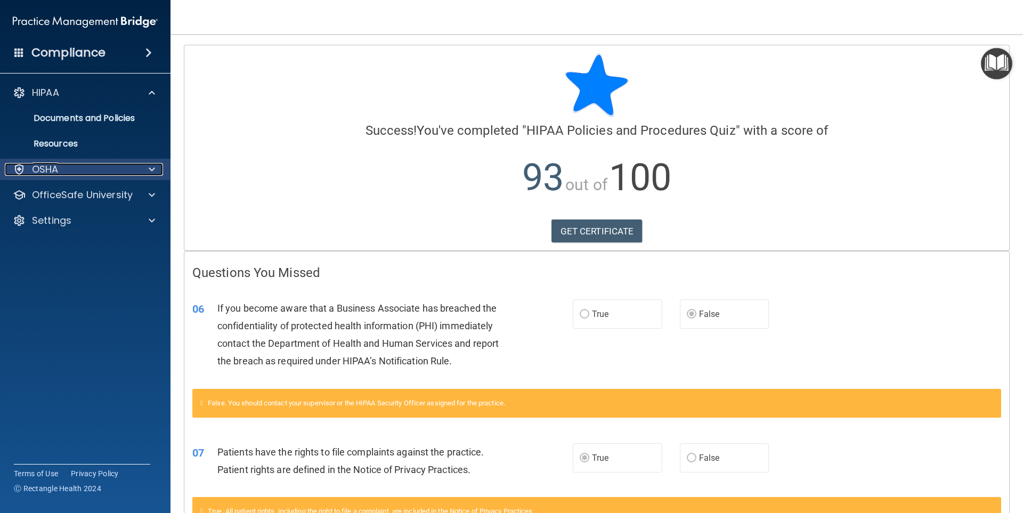
click at [106, 166] on div "OSHA" at bounding box center [71, 169] width 132 height 13
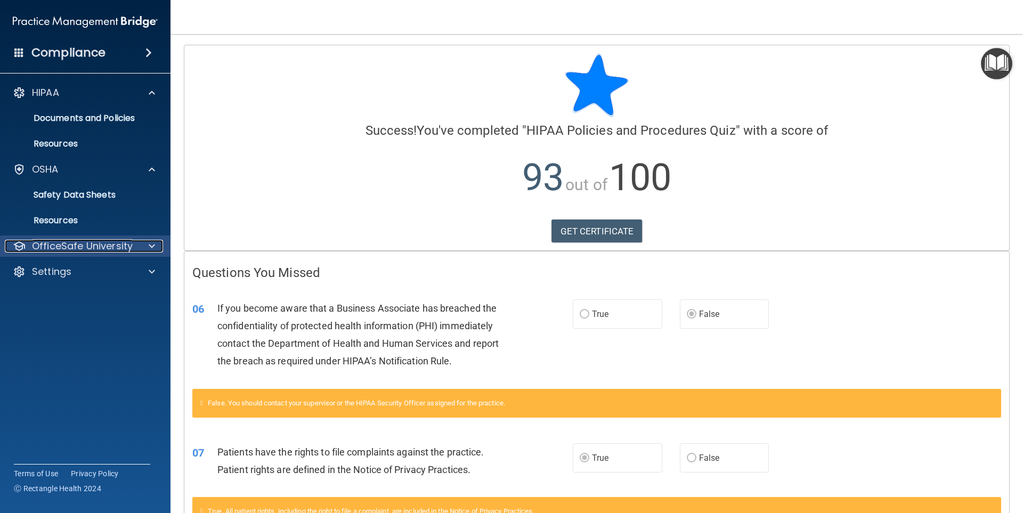
click at [110, 248] on p "OfficeSafe University" at bounding box center [82, 246] width 101 height 13
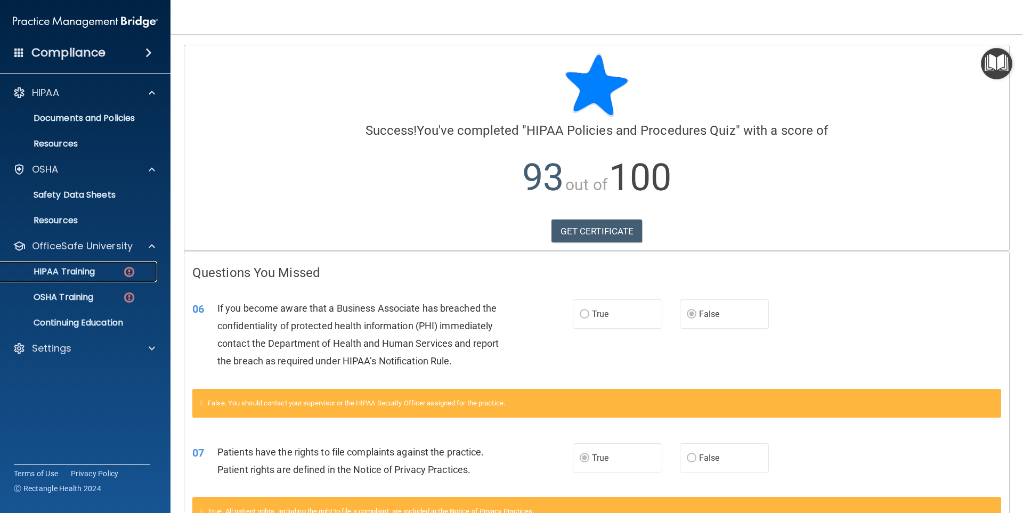
click at [113, 271] on div "HIPAA Training" at bounding box center [79, 271] width 145 height 11
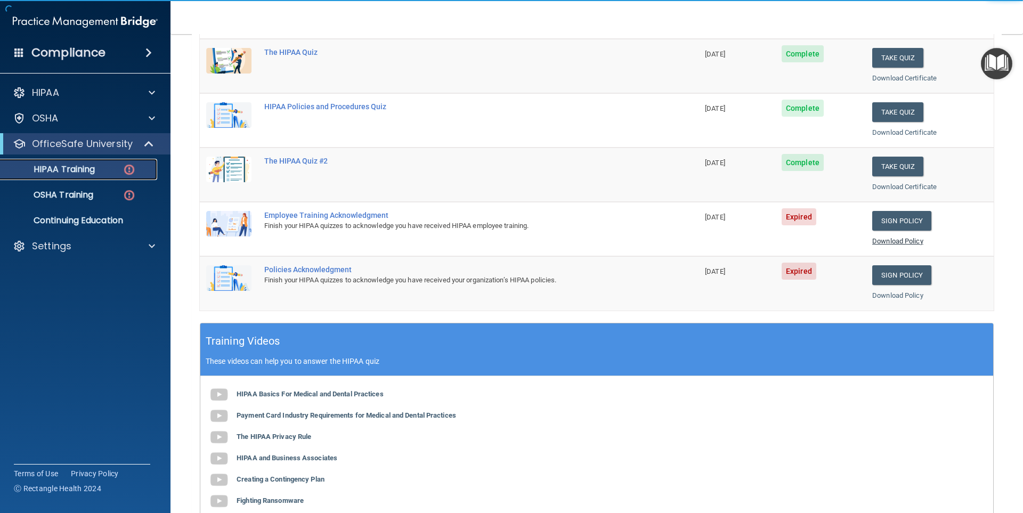
scroll to position [160, 0]
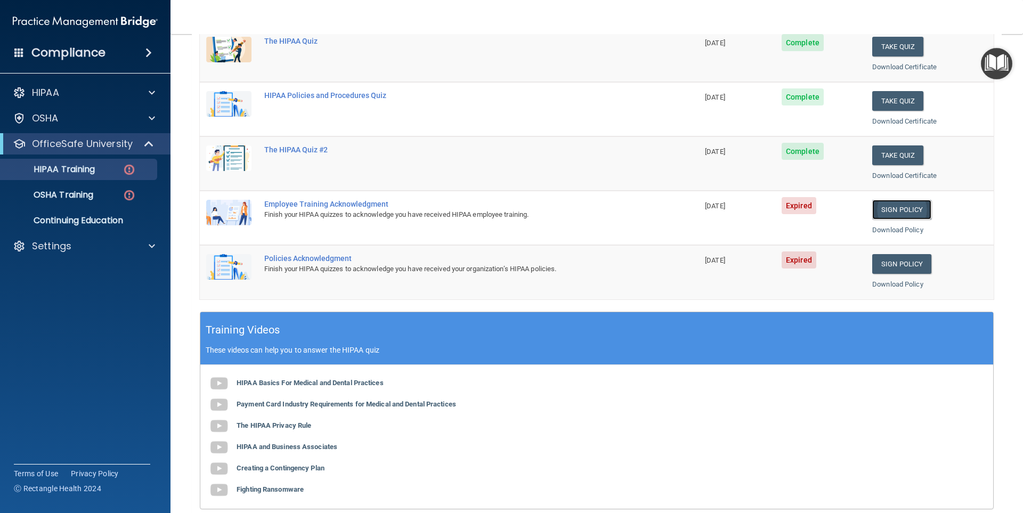
click at [888, 207] on link "Sign Policy" at bounding box center [901, 210] width 59 height 20
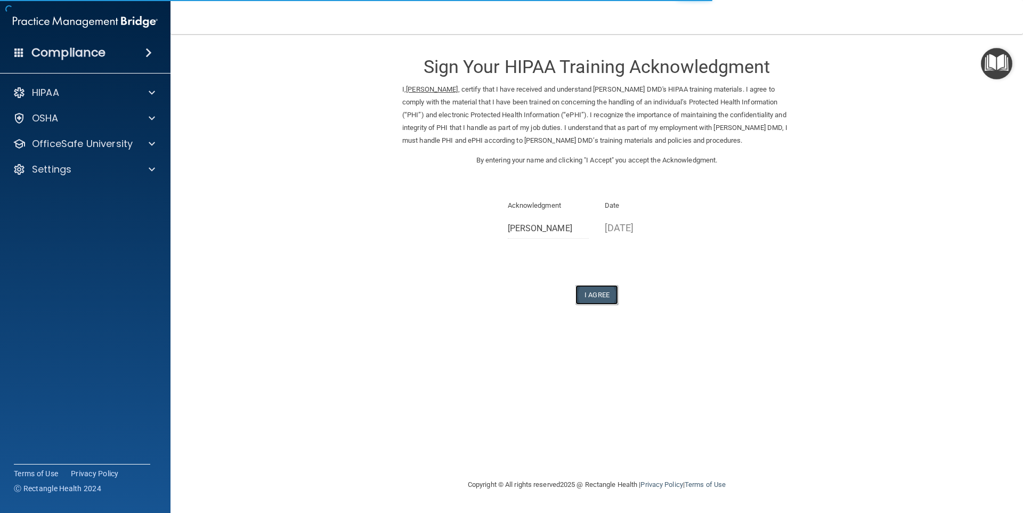
click at [600, 297] on button "I Agree" at bounding box center [596, 295] width 43 height 20
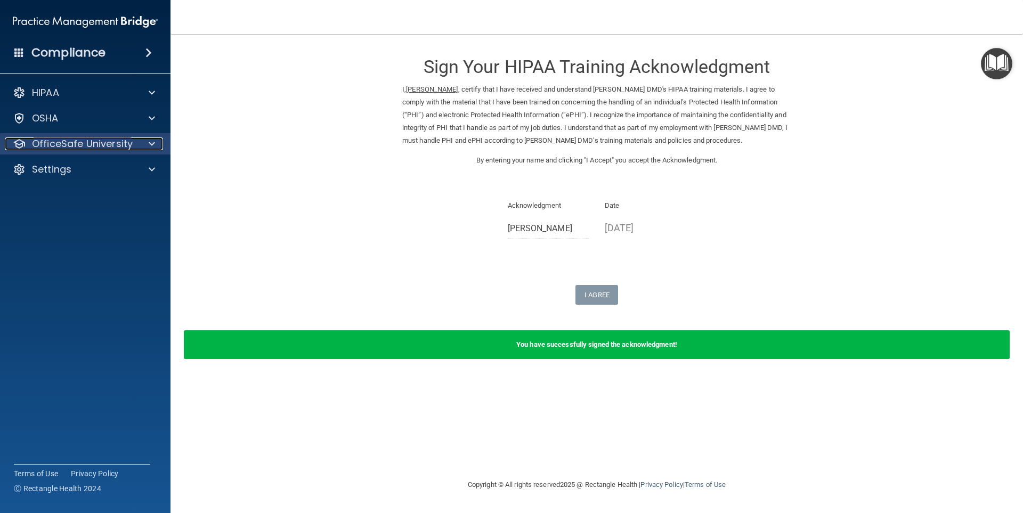
click at [115, 145] on p "OfficeSafe University" at bounding box center [82, 143] width 101 height 13
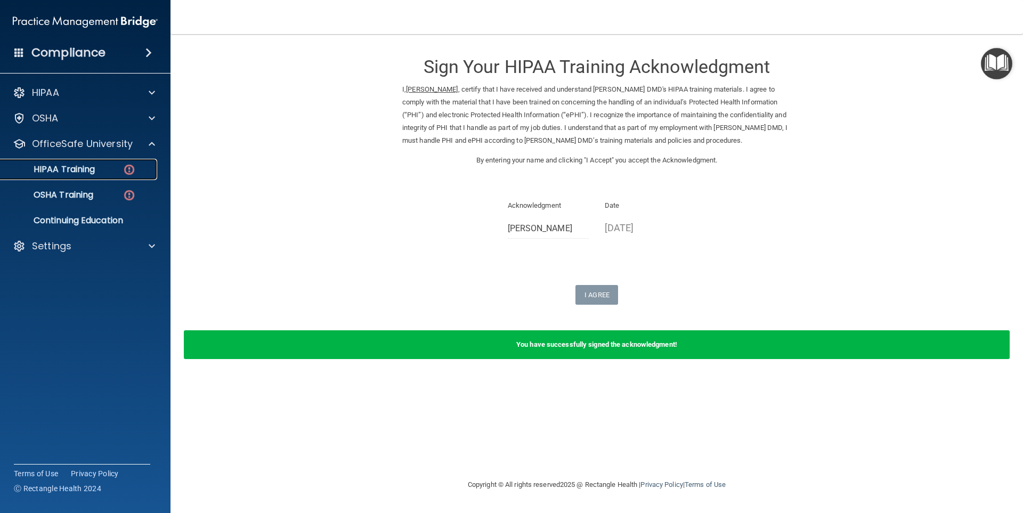
click at [120, 174] on div "HIPAA Training" at bounding box center [79, 169] width 145 height 11
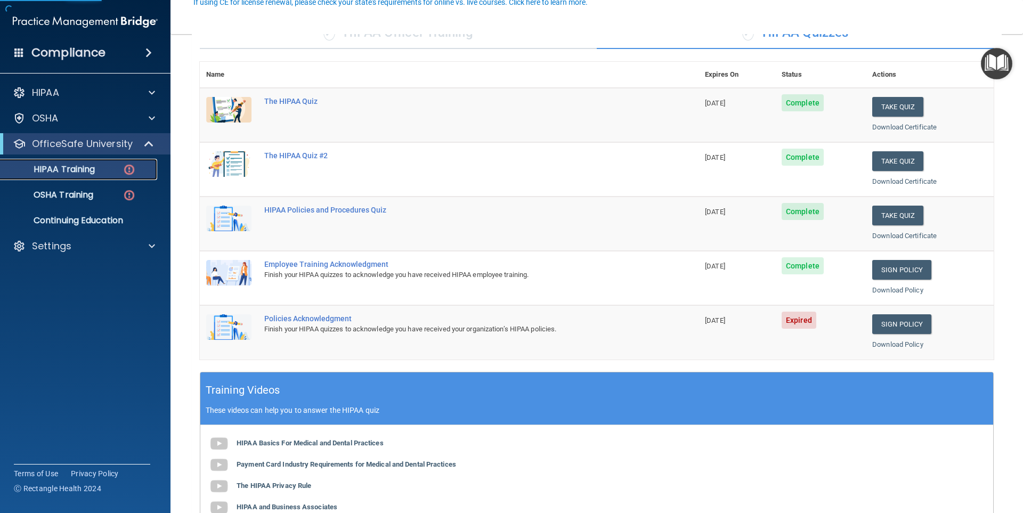
scroll to position [107, 0]
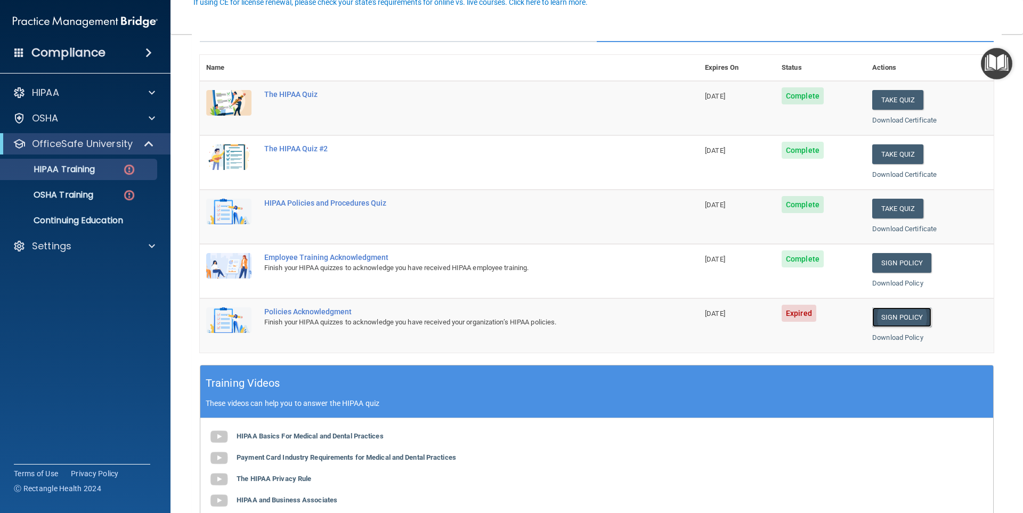
click at [893, 317] on link "Sign Policy" at bounding box center [901, 317] width 59 height 20
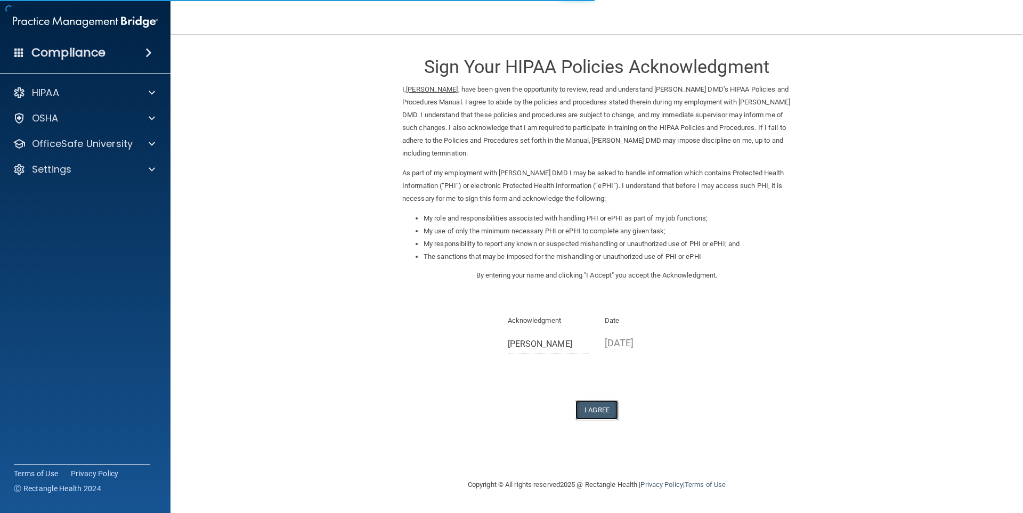
click at [610, 411] on button "I Agree" at bounding box center [596, 410] width 43 height 20
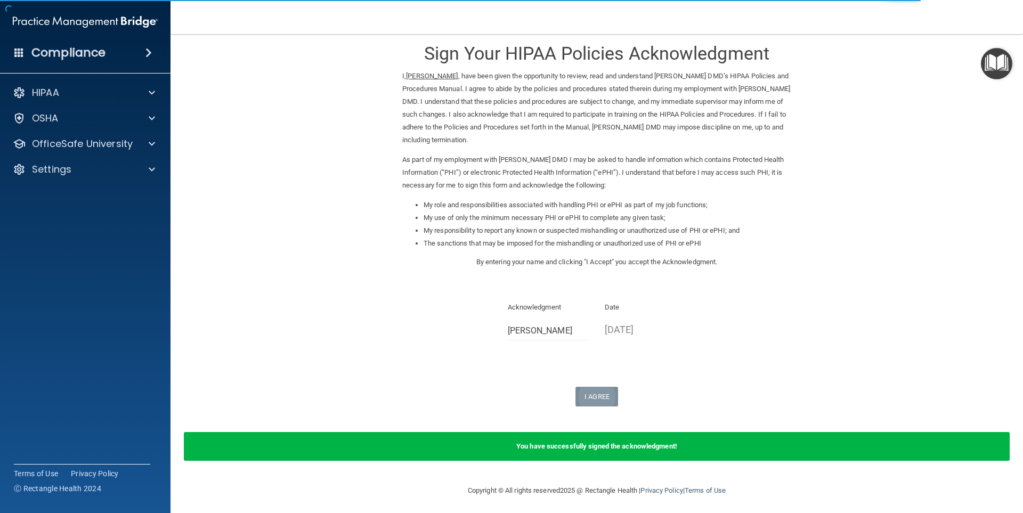
scroll to position [17, 0]
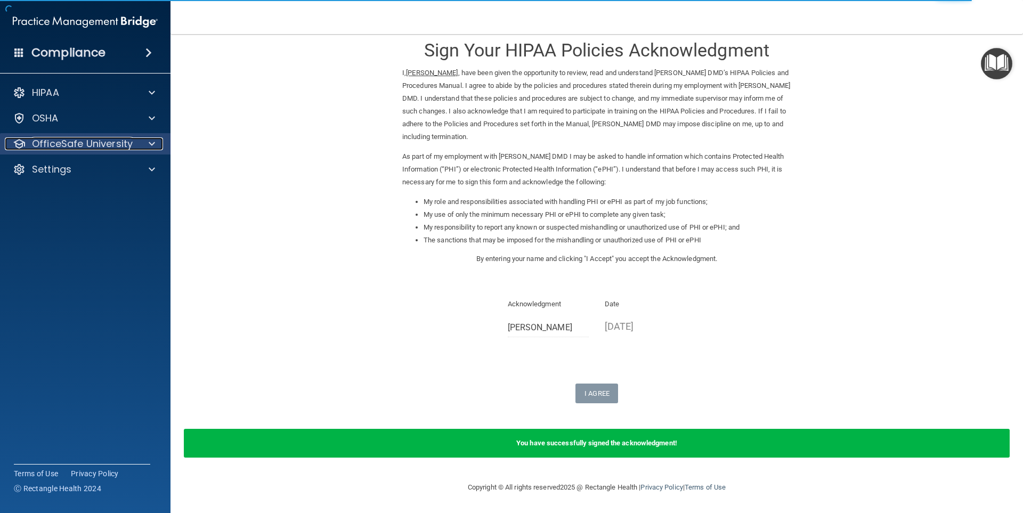
click at [111, 147] on p "OfficeSafe University" at bounding box center [82, 143] width 101 height 13
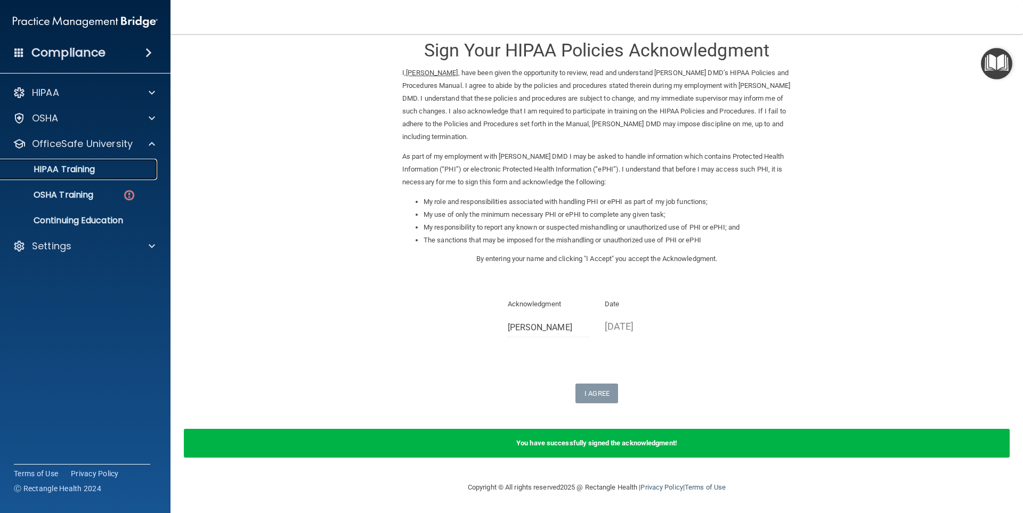
click at [128, 163] on link "HIPAA Training" at bounding box center [73, 169] width 168 height 21
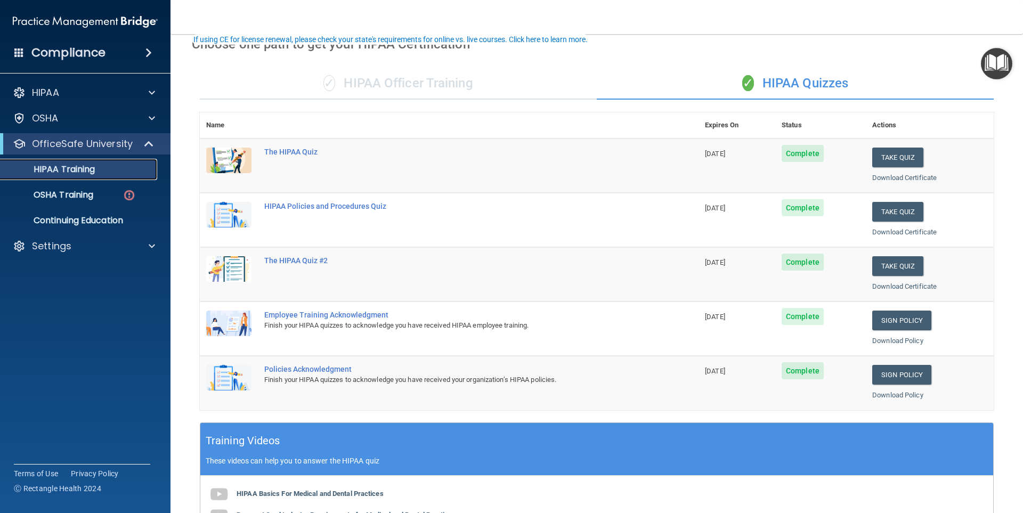
scroll to position [23, 0]
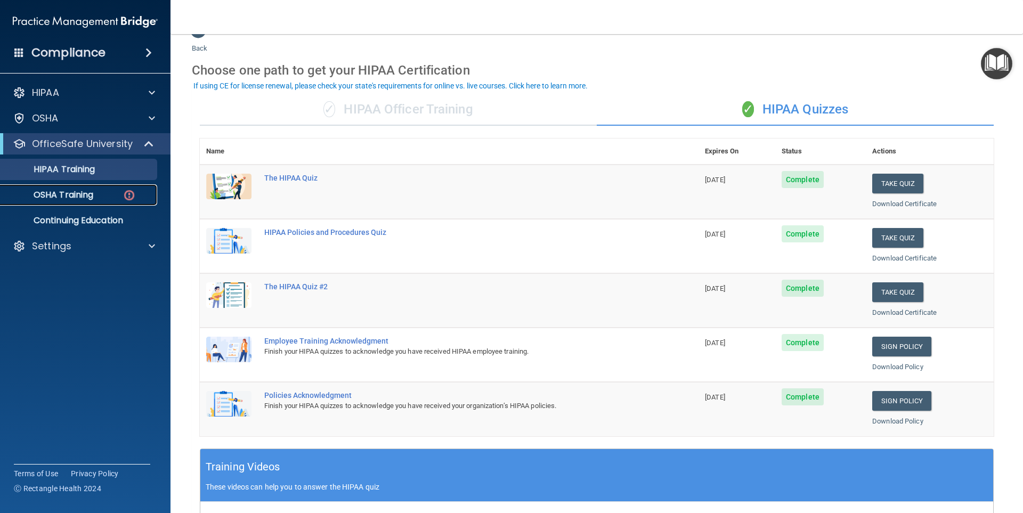
click at [74, 193] on p "OSHA Training" at bounding box center [50, 195] width 86 height 11
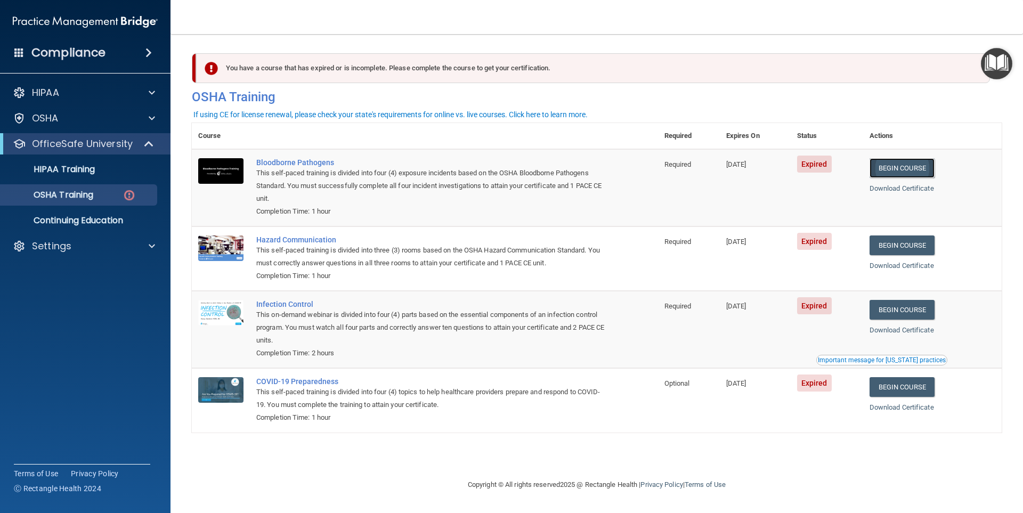
click at [912, 169] on link "Begin Course" at bounding box center [902, 168] width 65 height 20
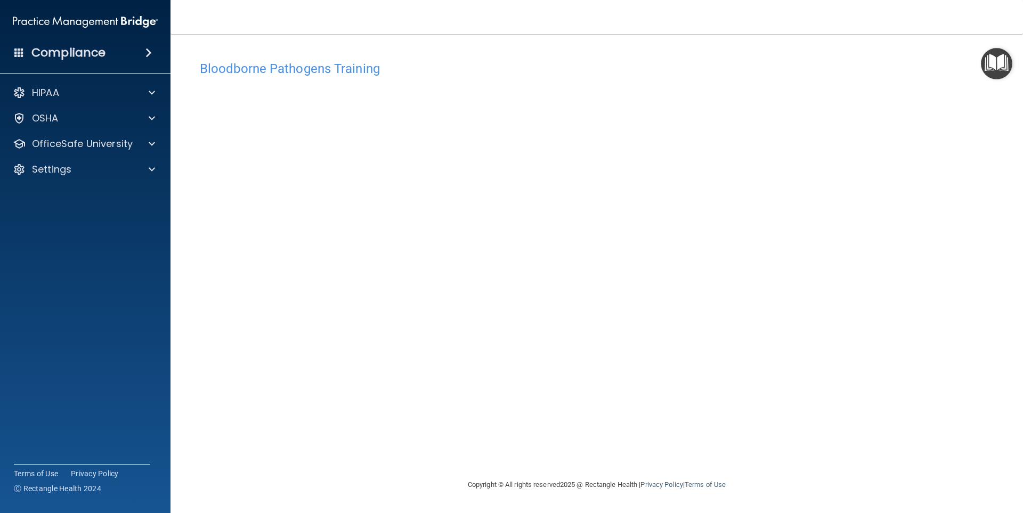
click at [995, 66] on img "Open Resource Center" at bounding box center [996, 63] width 31 height 31
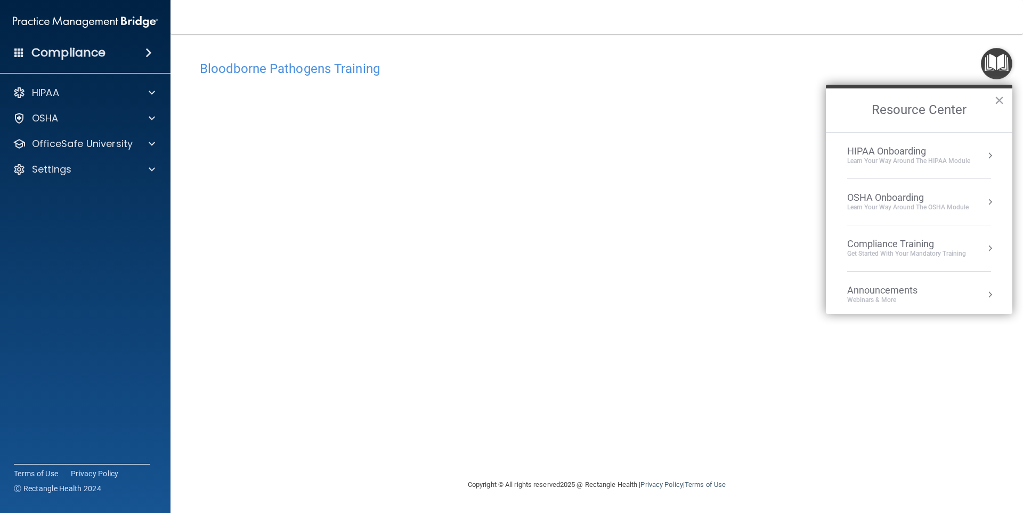
click at [995, 66] on img "Open Resource Center" at bounding box center [996, 63] width 31 height 31
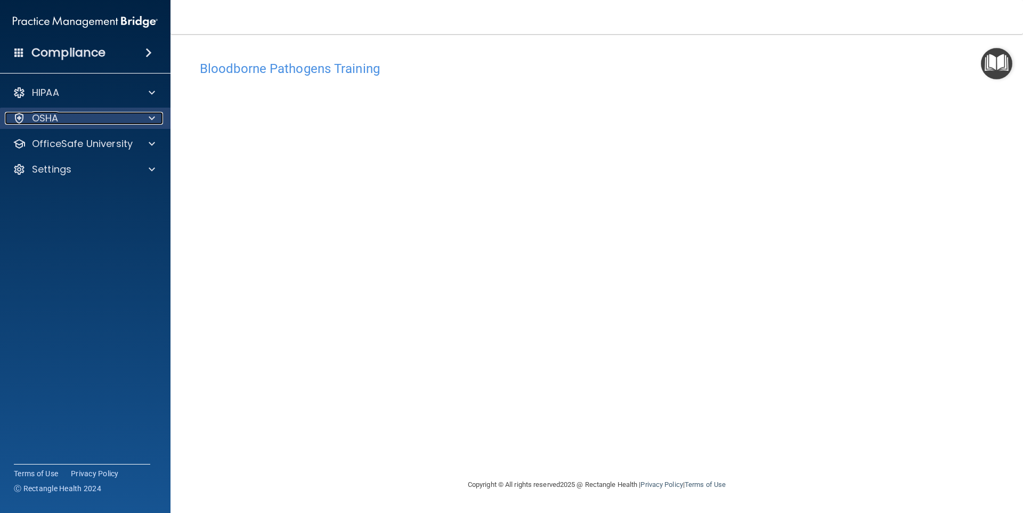
click at [63, 112] on div "OSHA" at bounding box center [71, 118] width 132 height 13
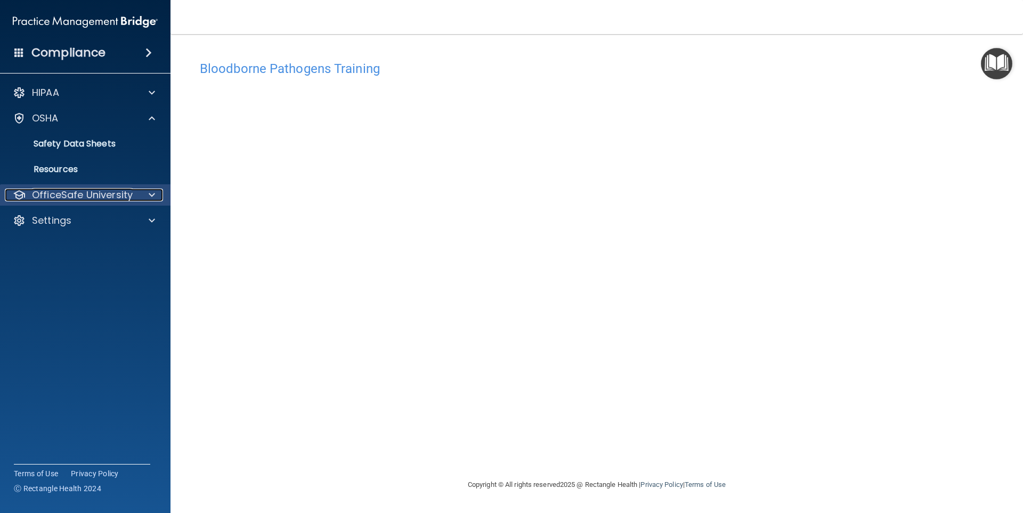
click at [85, 191] on p "OfficeSafe University" at bounding box center [82, 195] width 101 height 13
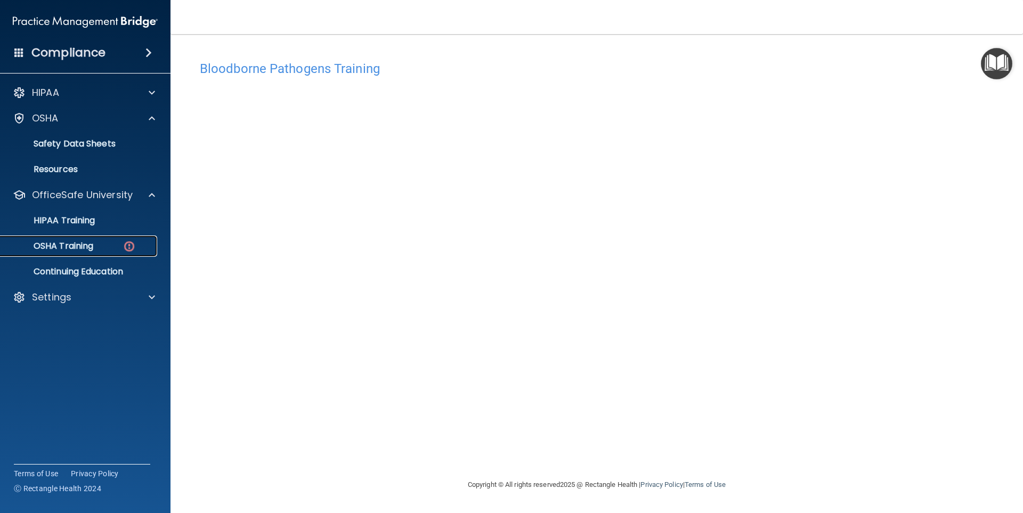
click at [112, 252] on link "OSHA Training" at bounding box center [73, 246] width 168 height 21
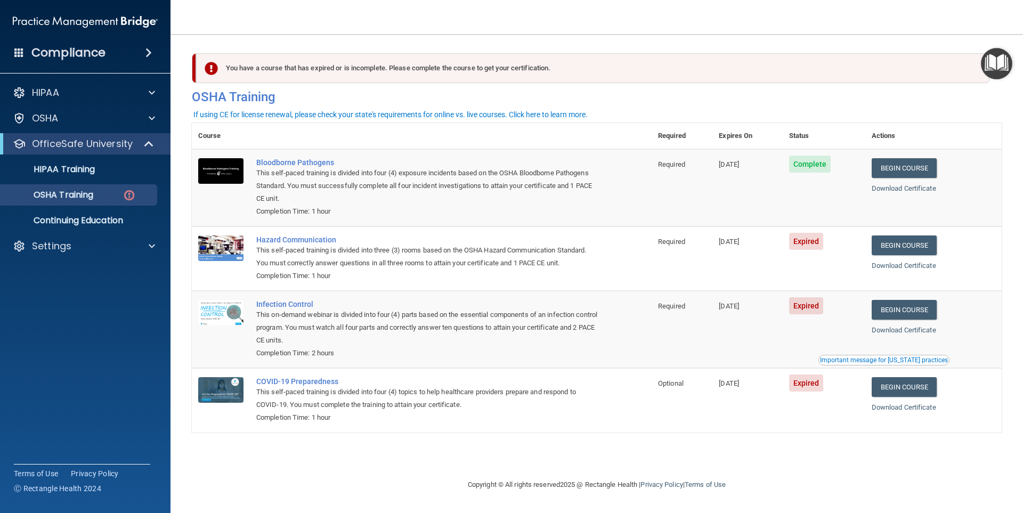
click at [902, 363] on div "Important message for [US_STATE] practices" at bounding box center [884, 360] width 128 height 6
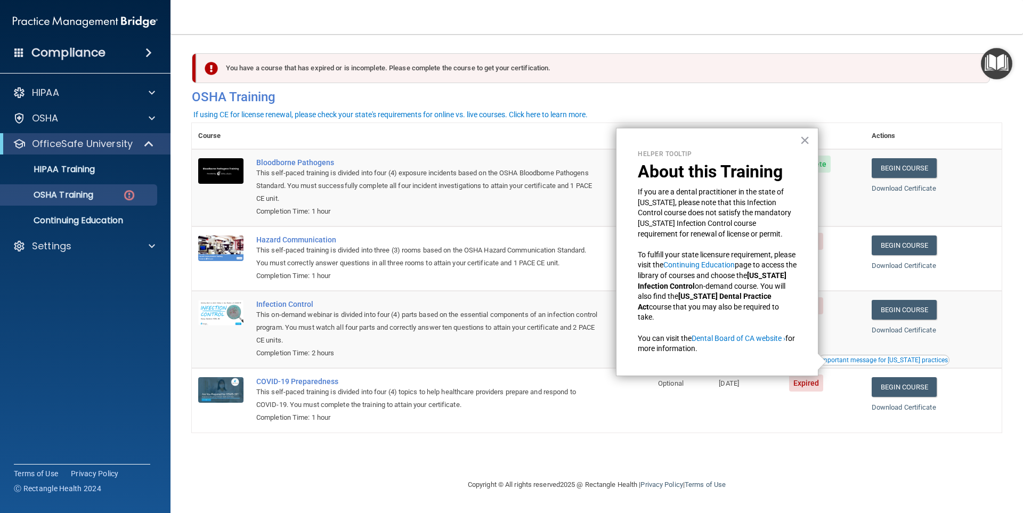
click at [901, 363] on div "Important message for [US_STATE] practices" at bounding box center [884, 360] width 128 height 6
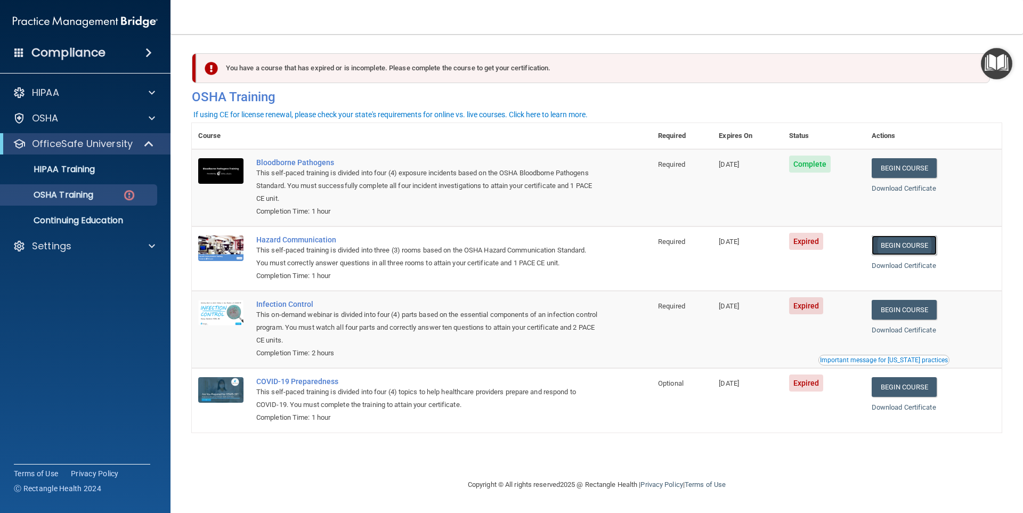
click at [897, 247] on link "Begin Course" at bounding box center [904, 246] width 65 height 20
click at [925, 250] on link "Begin Course" at bounding box center [904, 246] width 65 height 20
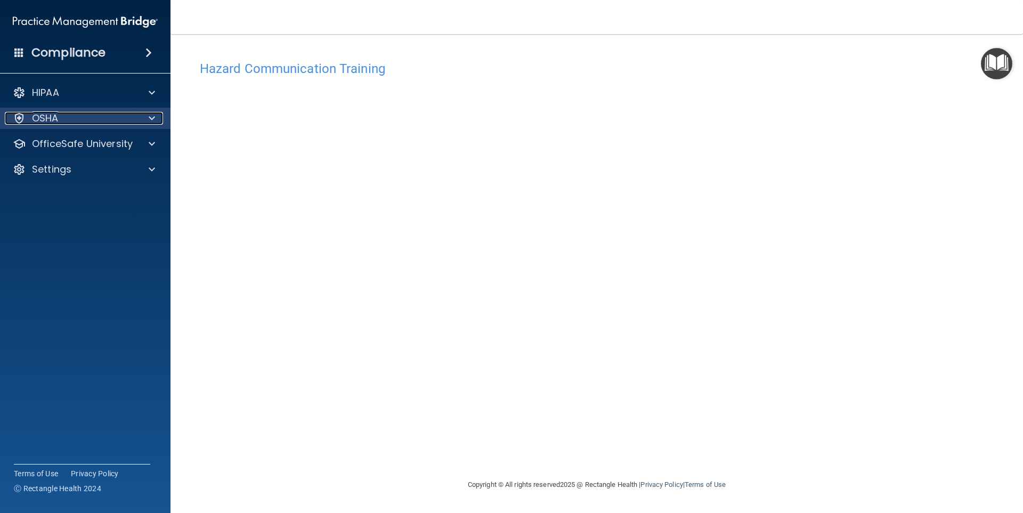
click at [49, 113] on p "OSHA" at bounding box center [45, 118] width 27 height 13
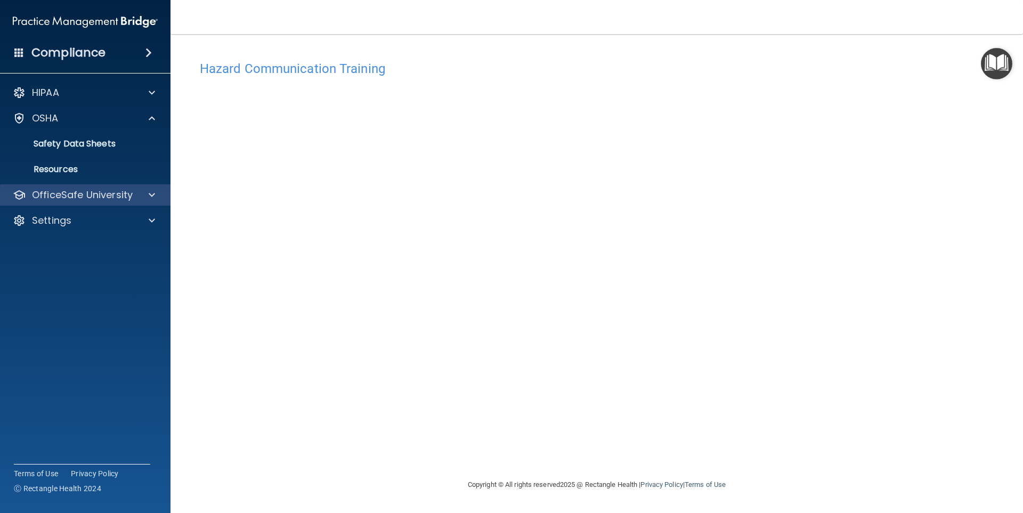
click at [75, 186] on div "OfficeSafe University" at bounding box center [85, 194] width 171 height 21
click at [73, 207] on div "HIPAA Documents and Policies Report an Incident Business Associates Emergency P…" at bounding box center [85, 159] width 171 height 162
click at [77, 200] on p "OfficeSafe University" at bounding box center [82, 195] width 101 height 13
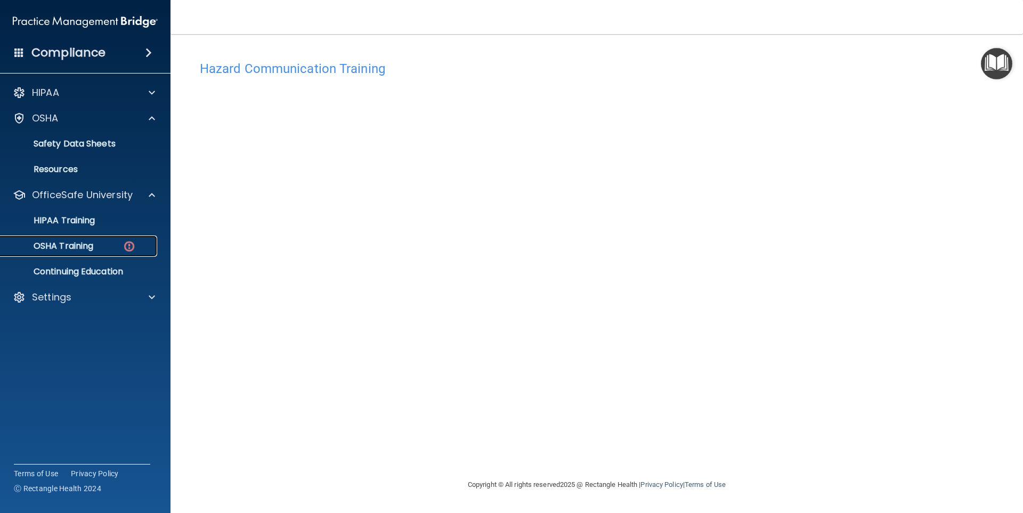
click at [85, 246] on p "OSHA Training" at bounding box center [50, 246] width 86 height 11
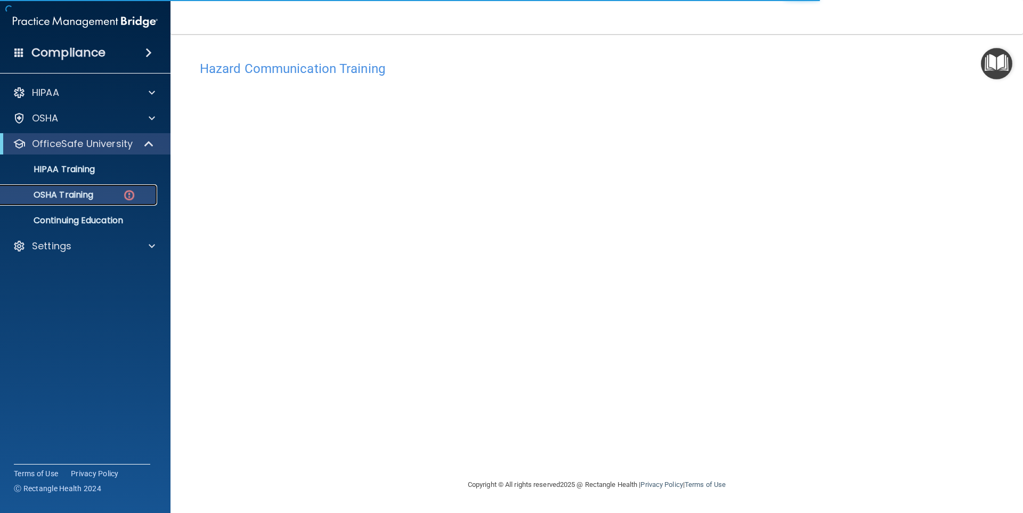
click at [60, 197] on p "OSHA Training" at bounding box center [50, 195] width 86 height 11
click at [127, 192] on img at bounding box center [129, 195] width 13 height 13
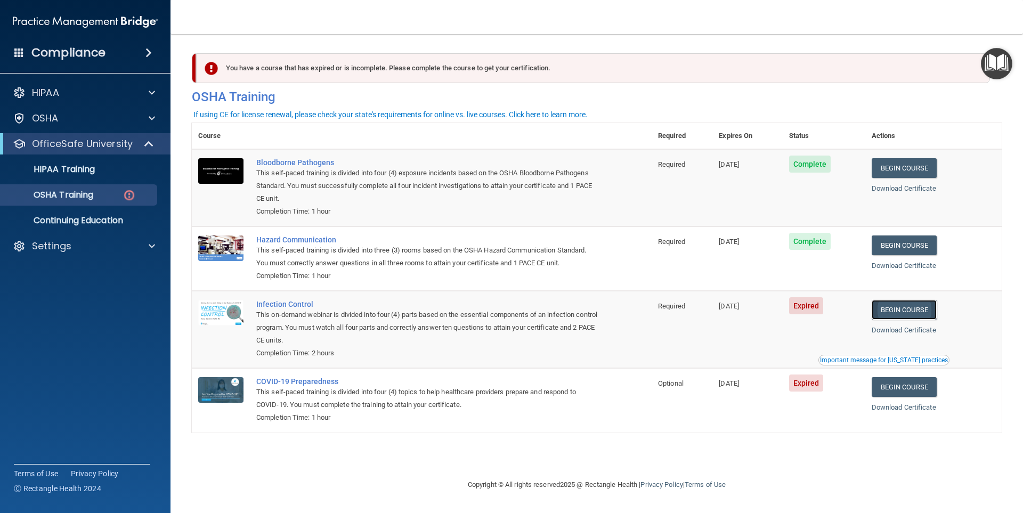
click at [913, 317] on link "Begin Course" at bounding box center [904, 310] width 65 height 20
click at [903, 386] on link "Begin Course" at bounding box center [904, 387] width 65 height 20
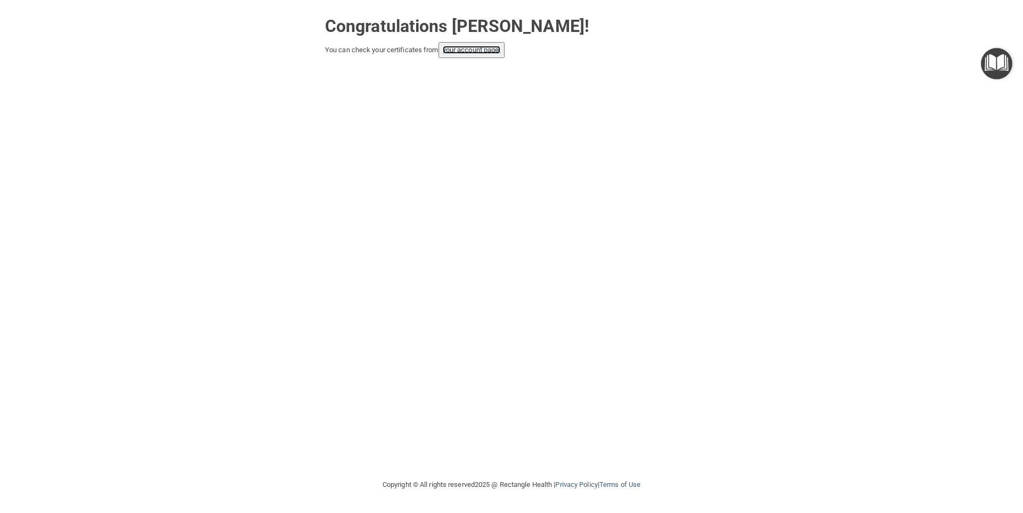
click at [491, 52] on link "your account page!" at bounding box center [472, 50] width 58 height 8
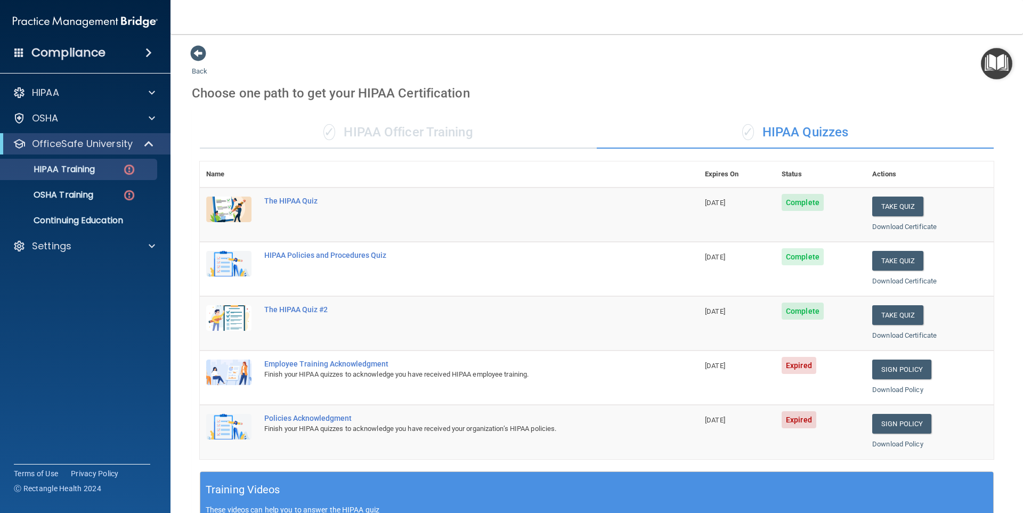
scroll to position [160, 0]
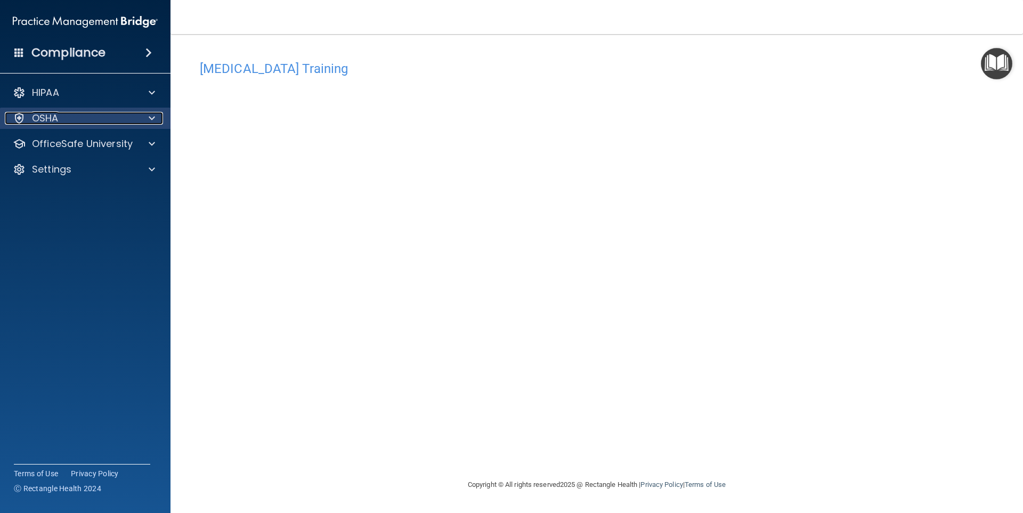
click at [77, 116] on div "OSHA" at bounding box center [71, 118] width 132 height 13
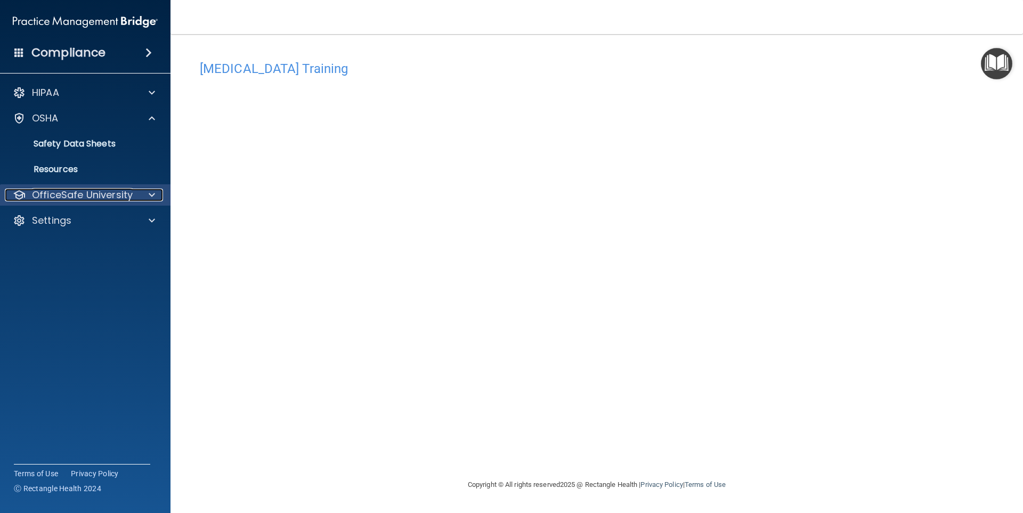
click at [95, 198] on p "OfficeSafe University" at bounding box center [82, 195] width 101 height 13
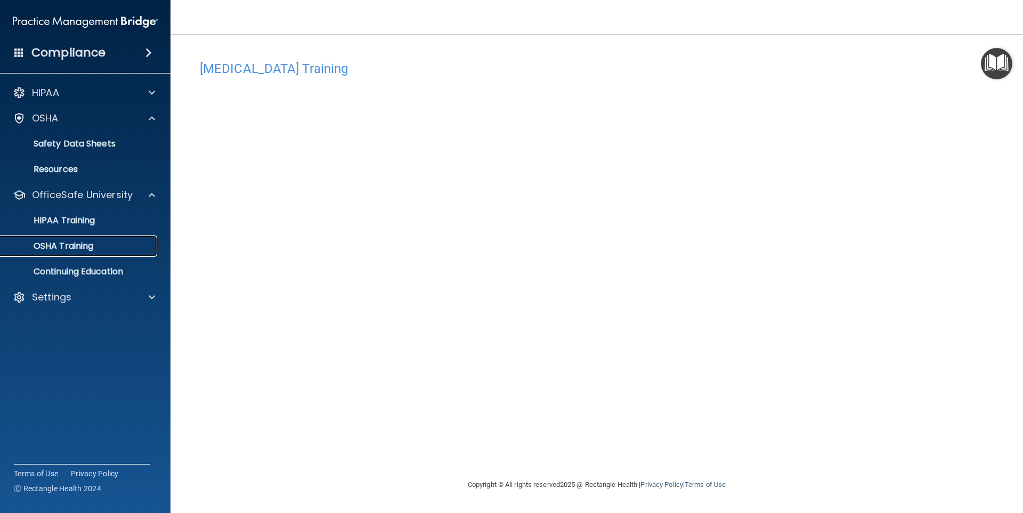
click at [112, 238] on link "OSHA Training" at bounding box center [73, 246] width 168 height 21
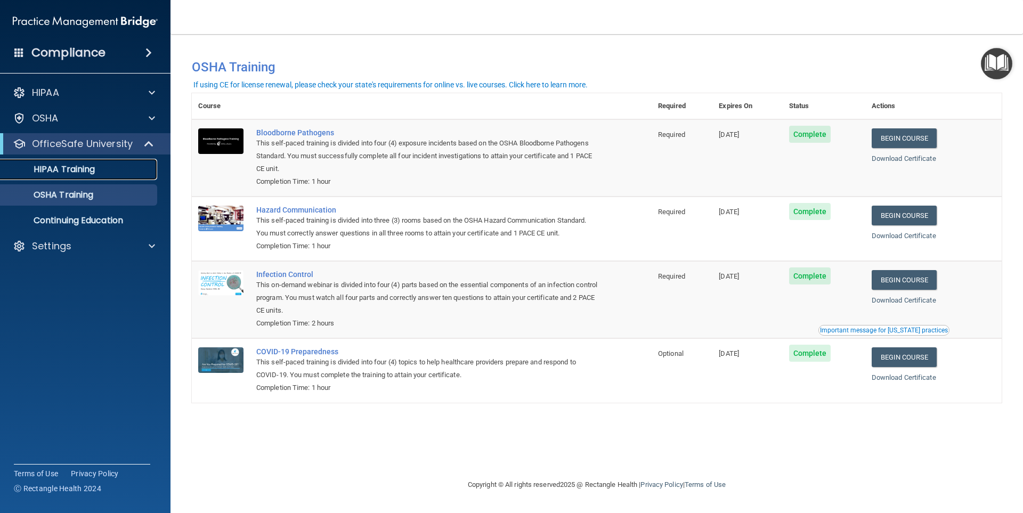
click at [94, 165] on p "HIPAA Training" at bounding box center [51, 169] width 88 height 11
